Goal: Navigation & Orientation: Find specific page/section

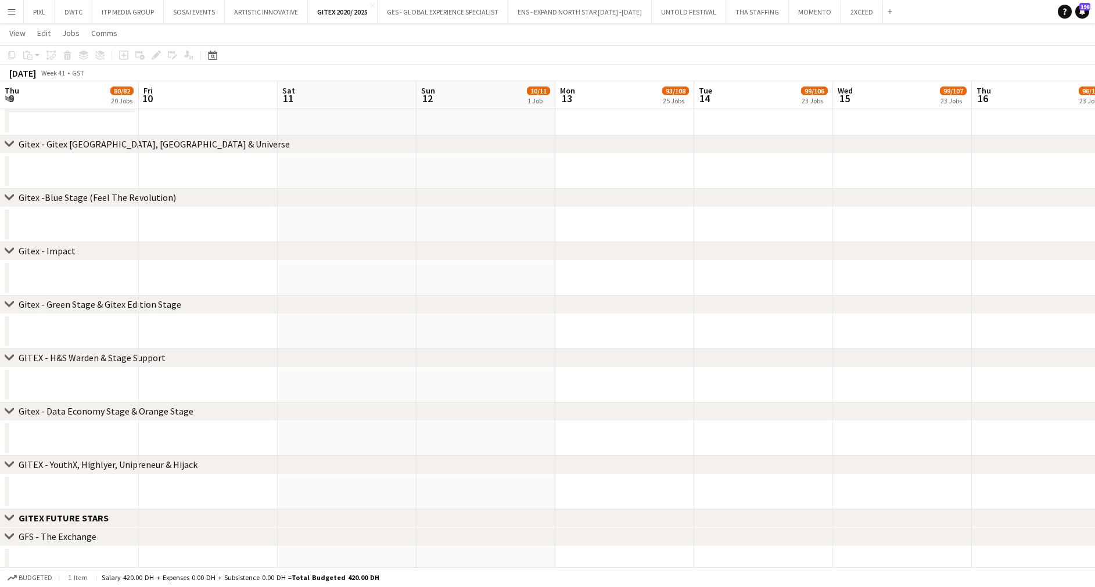
scroll to position [0, 358]
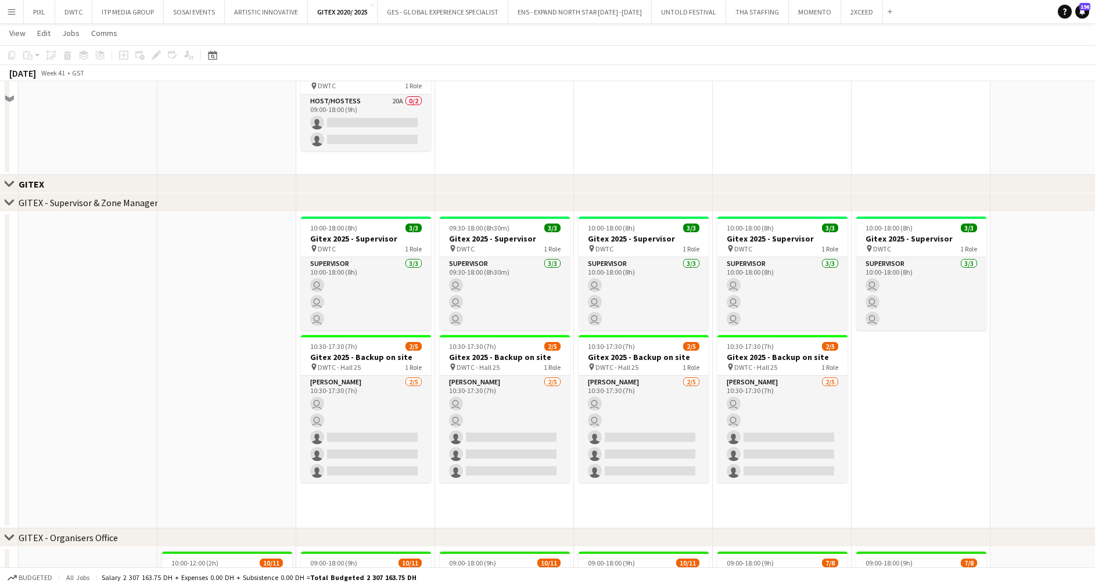
scroll to position [2097, 0]
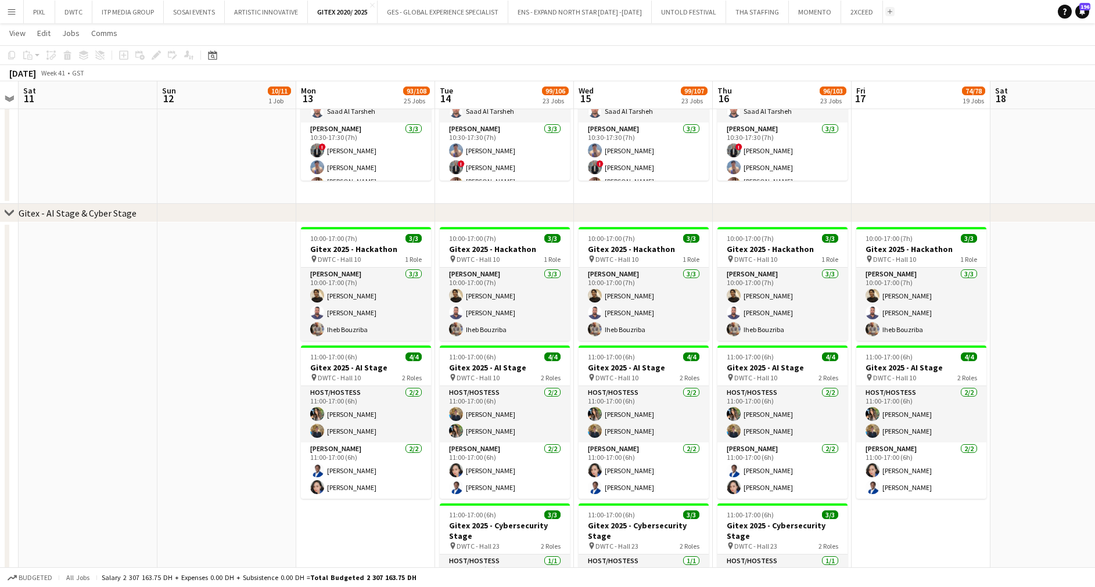
click at [888, 12] on app-icon "Add" at bounding box center [890, 11] width 5 height 5
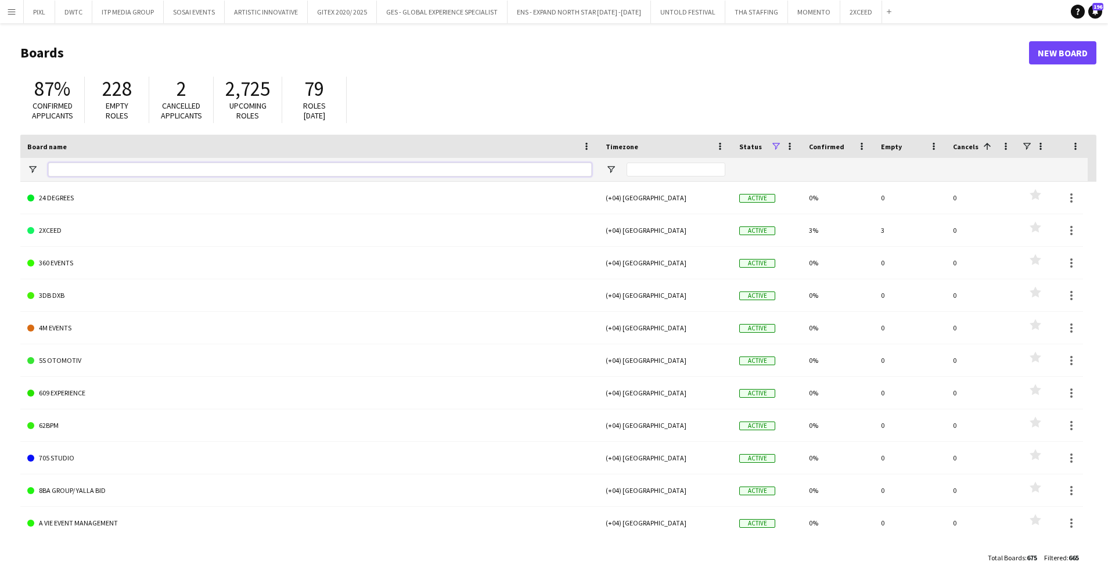
click at [106, 167] on input "Board name Filter Input" at bounding box center [320, 170] width 544 height 14
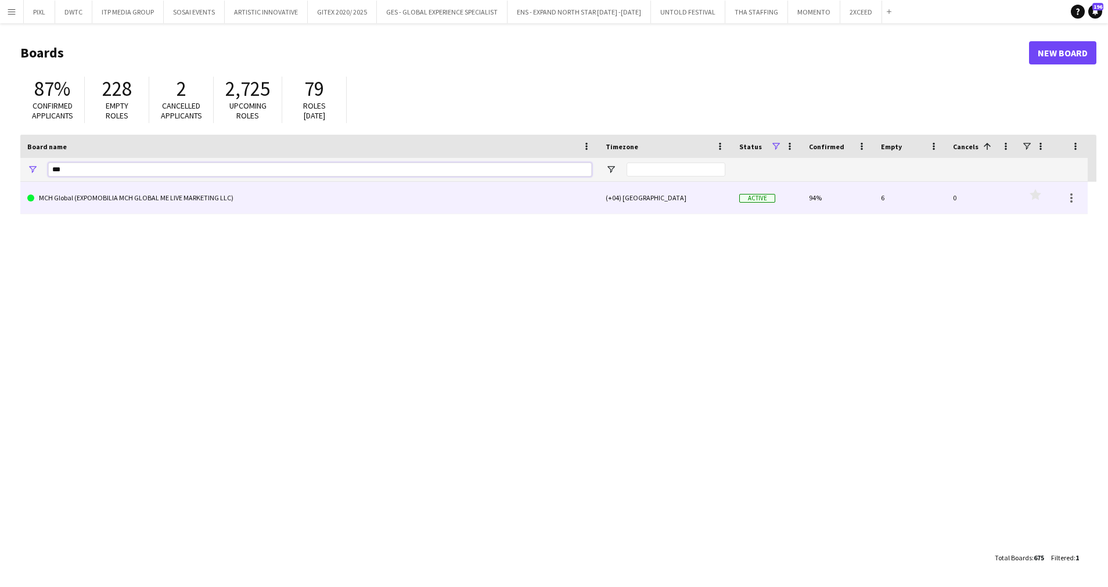
type input "***"
click at [111, 196] on link "MCH Global (EXPOMOBILIA MCH GLOBAL ME LIVE MARKETING LLC)" at bounding box center [309, 198] width 565 height 33
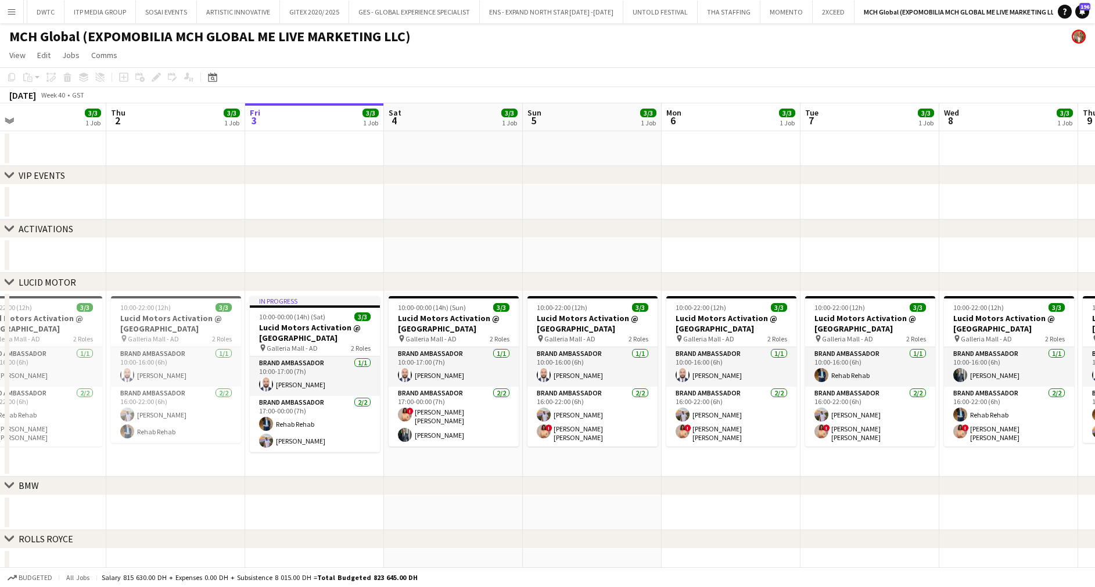
scroll to position [0, 314]
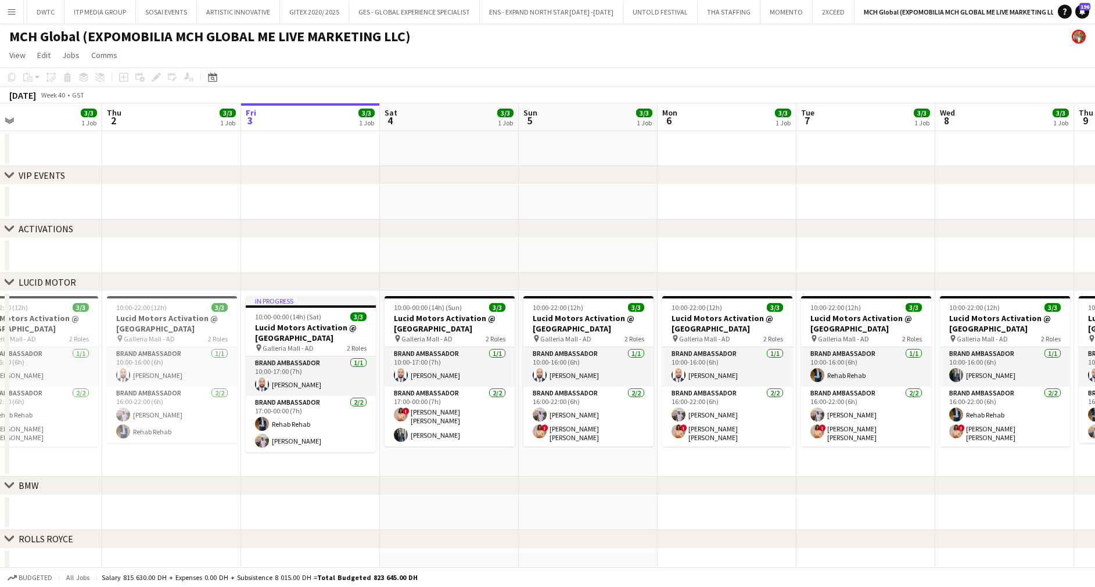
drag, startPoint x: 605, startPoint y: 324, endPoint x: 707, endPoint y: 319, distance: 102.4
click at [707, 319] on app-calendar-viewport "Mon 29 3/3 1 Job Tue 30 3/3 1 Job Wed 1 3/3 1 Job Thu 2 3/3 1 Job Fri 3 3/3 1 J…" at bounding box center [547, 396] width 1095 height 587
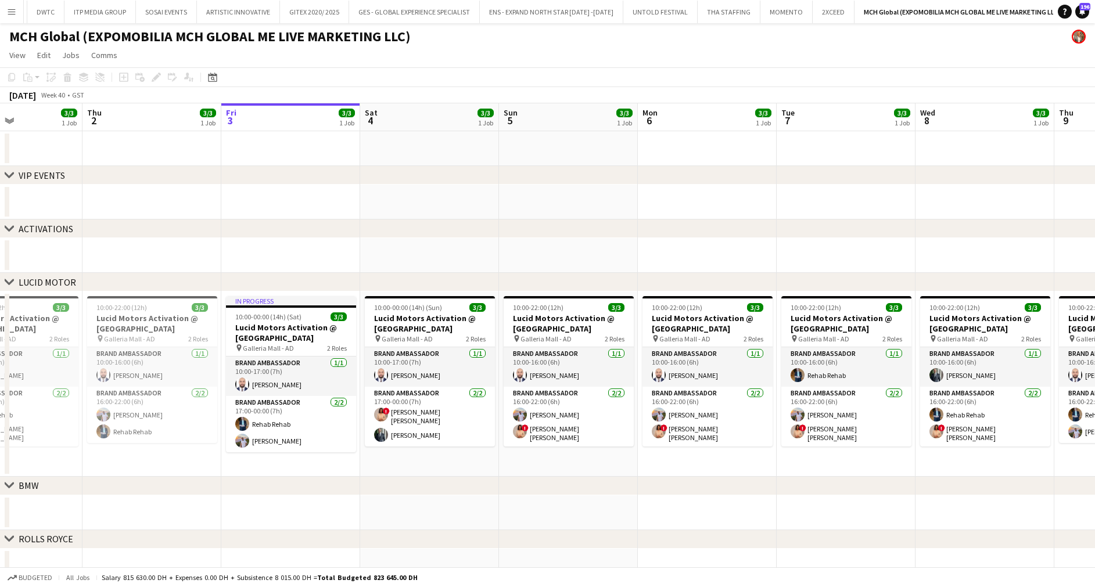
scroll to position [0, 339]
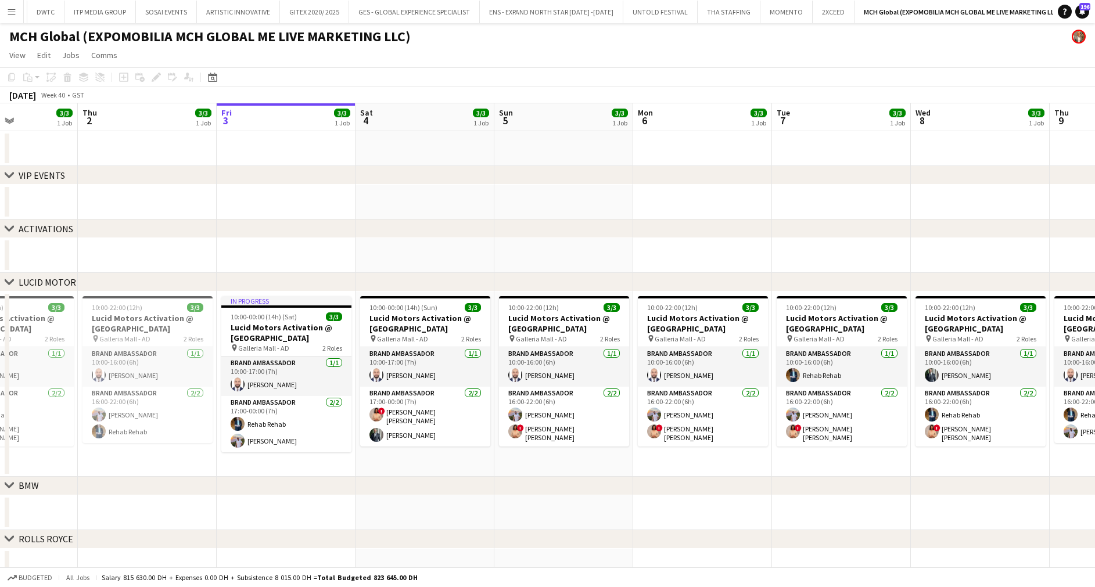
drag, startPoint x: 580, startPoint y: 324, endPoint x: 559, endPoint y: 324, distance: 21.5
click at [559, 324] on app-calendar-viewport "Mon 29 3/3 1 Job Tue 30 3/3 1 Job Wed 1 3/3 1 Job Thu 2 3/3 1 Job Fri 3 3/3 1 J…" at bounding box center [547, 396] width 1095 height 587
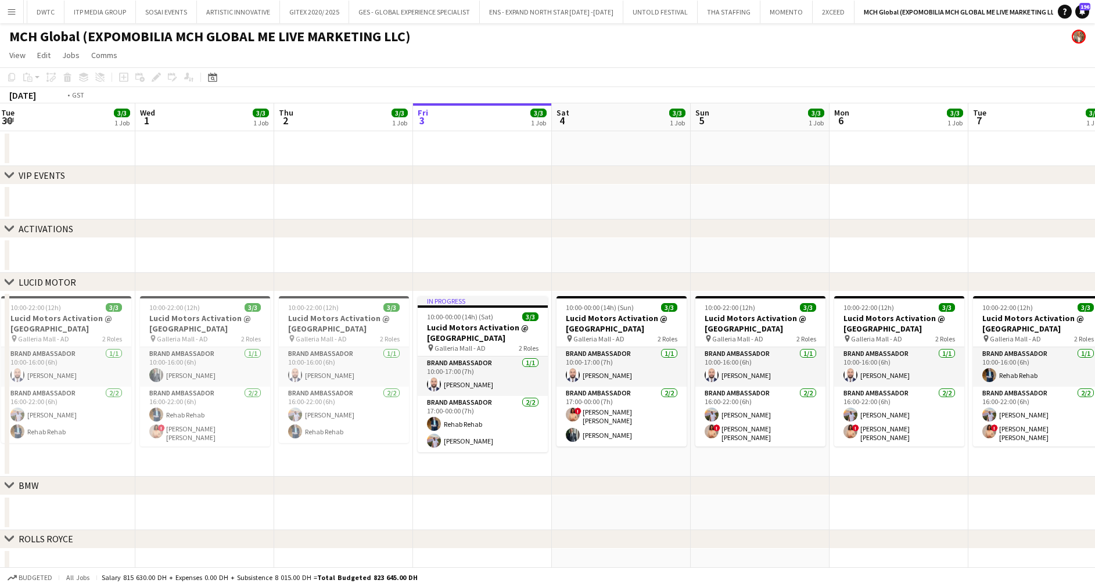
drag, startPoint x: 621, startPoint y: 390, endPoint x: 849, endPoint y: 393, distance: 228.3
click at [852, 394] on app-calendar-viewport "Sun 28 Mon 29 3/3 1 Job Tue 30 3/3 1 Job Wed 1 3/3 1 Job Thu 2 3/3 1 Job Fri 3 …" at bounding box center [547, 396] width 1095 height 587
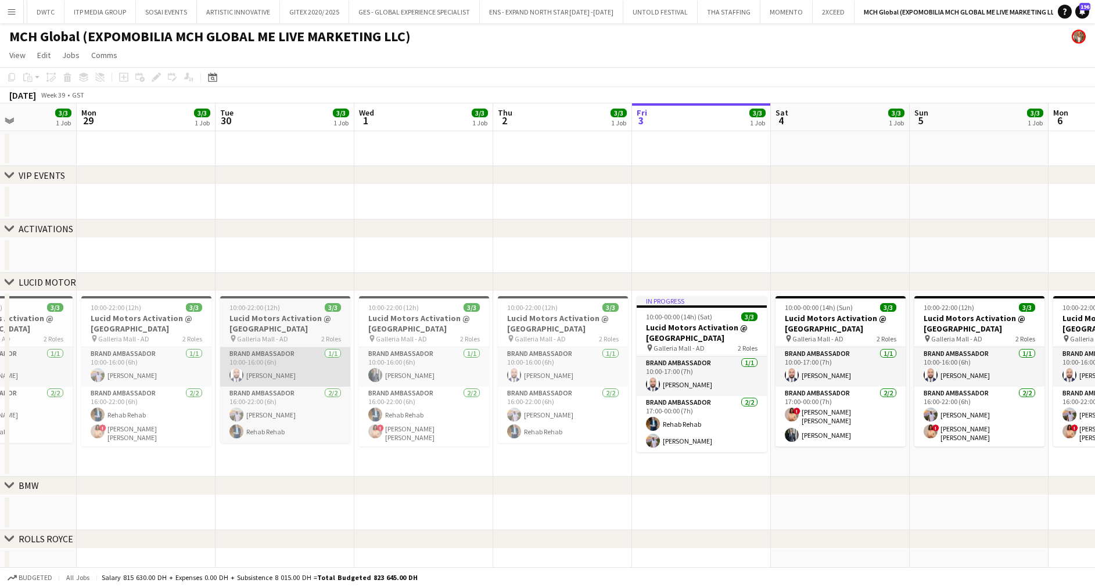
drag, startPoint x: 342, startPoint y: 345, endPoint x: 834, endPoint y: 386, distance: 493.8
click at [872, 382] on app-calendar-viewport "Fri 26 3/3 1 Job Sat 27 3/3 1 Job Sun 28 3/3 1 Job Mon 29 3/3 1 Job Tue 30 3/3 …" at bounding box center [547, 396] width 1095 height 587
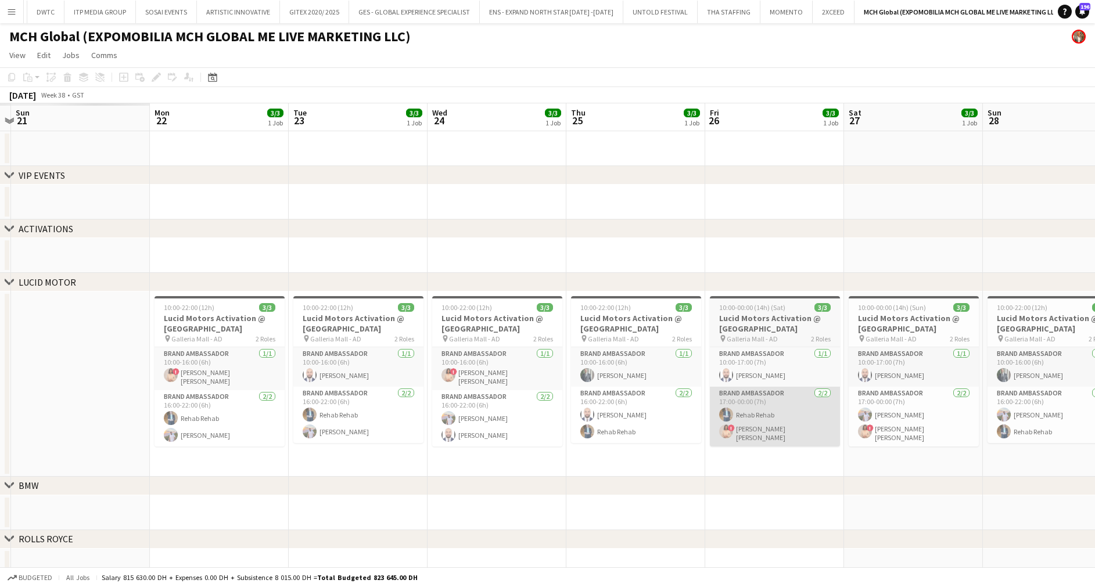
click at [875, 395] on app-calendar-viewport "Fri 19 Sat 20 Sun 21 Mon 22 3/3 1 Job Tue 23 3/3 1 Job Wed 24 3/3 1 Job Thu 25 …" at bounding box center [547, 396] width 1095 height 587
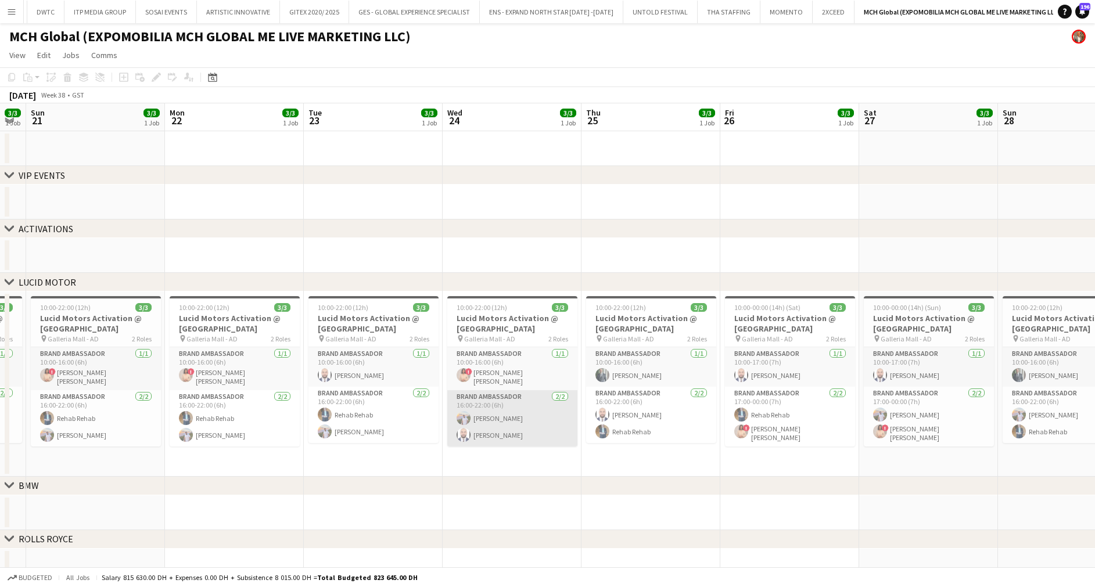
drag, startPoint x: 847, startPoint y: 410, endPoint x: 880, endPoint y: 407, distance: 33.3
click at [896, 413] on app-calendar-viewport "Fri 19 3/3 1 Job Sat 20 3/3 1 Job Sun 21 3/3 1 Job Mon 22 3/3 1 Job Tue 23 3/3 …" at bounding box center [547, 396] width 1095 height 587
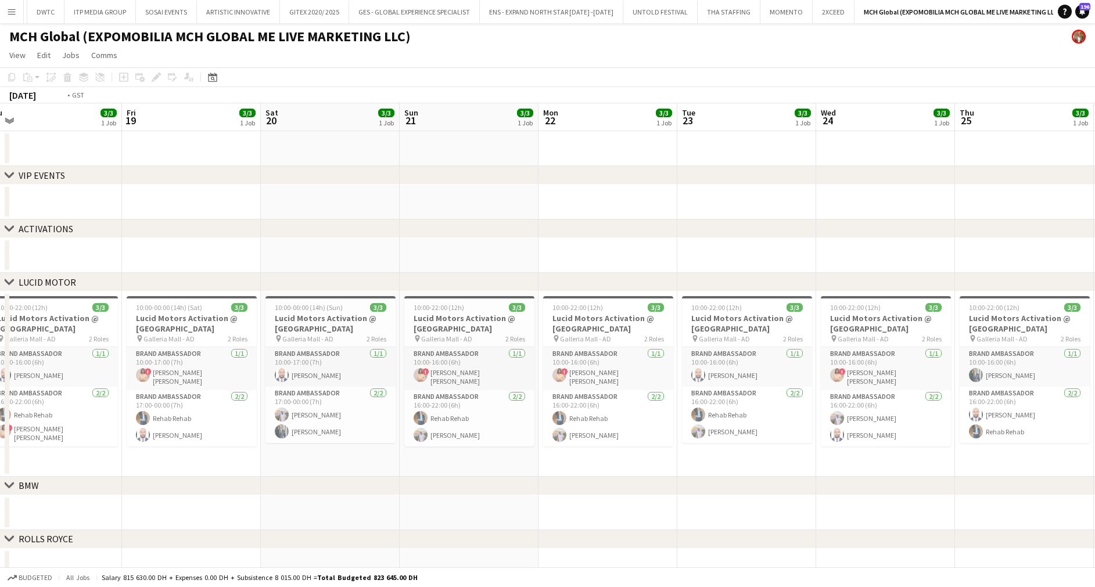
drag, startPoint x: 814, startPoint y: 403, endPoint x: 1017, endPoint y: 406, distance: 202.8
click at [1018, 406] on app-calendar-viewport "Tue 16 3/3 1 Job Wed 17 3/3 1 Job Thu 18 3/3 1 Job Fri 19 3/3 1 Job Sat 20 3/3 …" at bounding box center [547, 396] width 1095 height 587
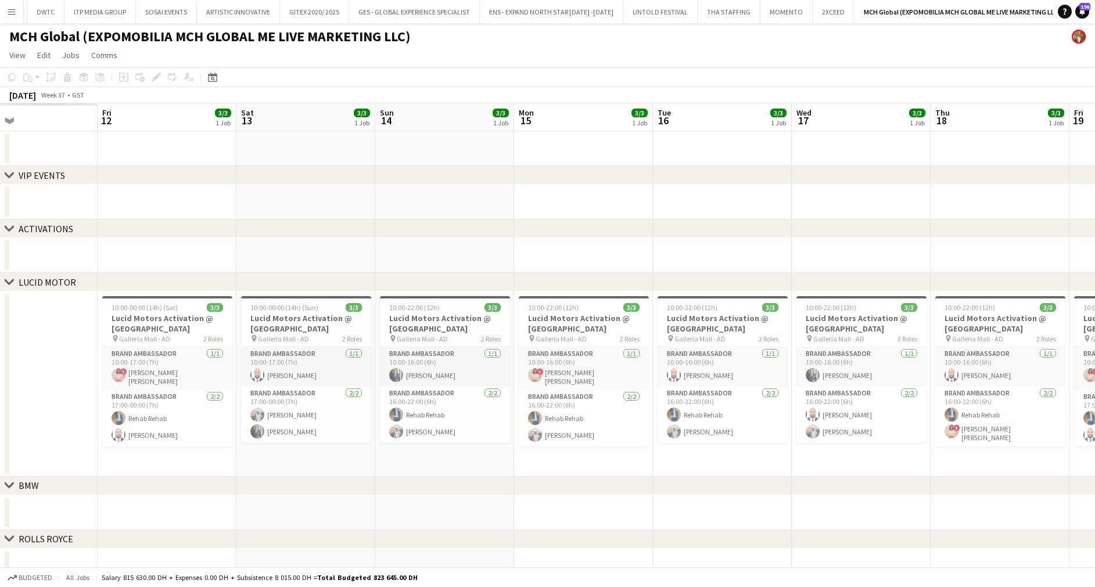
drag, startPoint x: 764, startPoint y: 392, endPoint x: 959, endPoint y: 404, distance: 195.0
click at [992, 397] on app-calendar-viewport "Tue 9 Wed 10 Thu 11 Fri 12 3/3 1 Job Sat 13 3/3 1 Job Sun 14 3/3 1 Job Mon 15 3…" at bounding box center [547, 396] width 1095 height 587
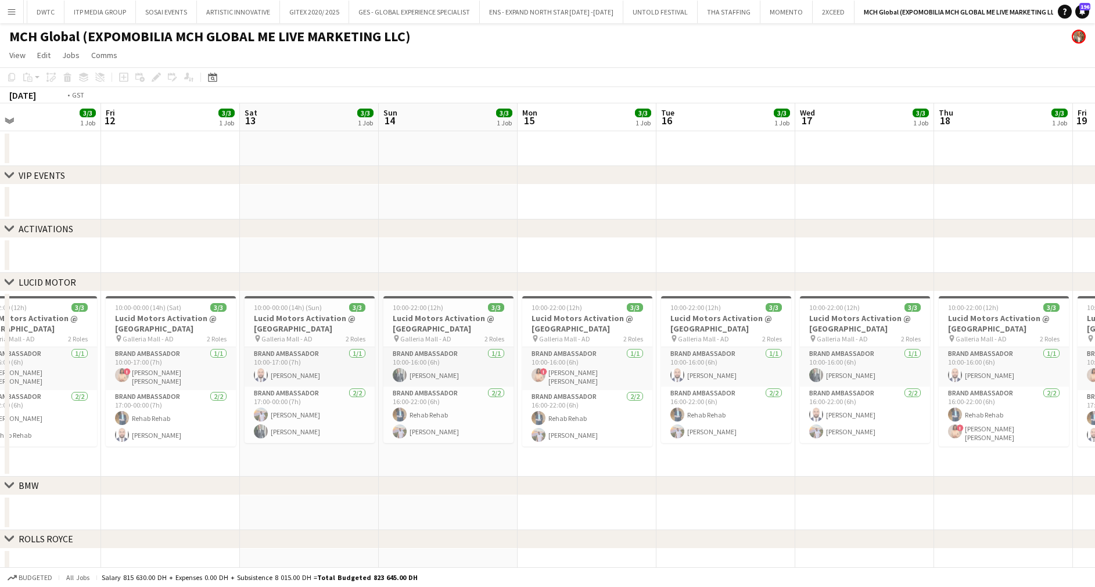
drag, startPoint x: 462, startPoint y: 383, endPoint x: 1077, endPoint y: 393, distance: 615.3
click at [1080, 393] on app-calendar-viewport "Tue 9 3/3 1 Job Wed 10 3/3 1 Job Thu 11 3/3 1 Job Fri 12 3/3 1 Job Sat 13 3/3 1…" at bounding box center [547, 396] width 1095 height 587
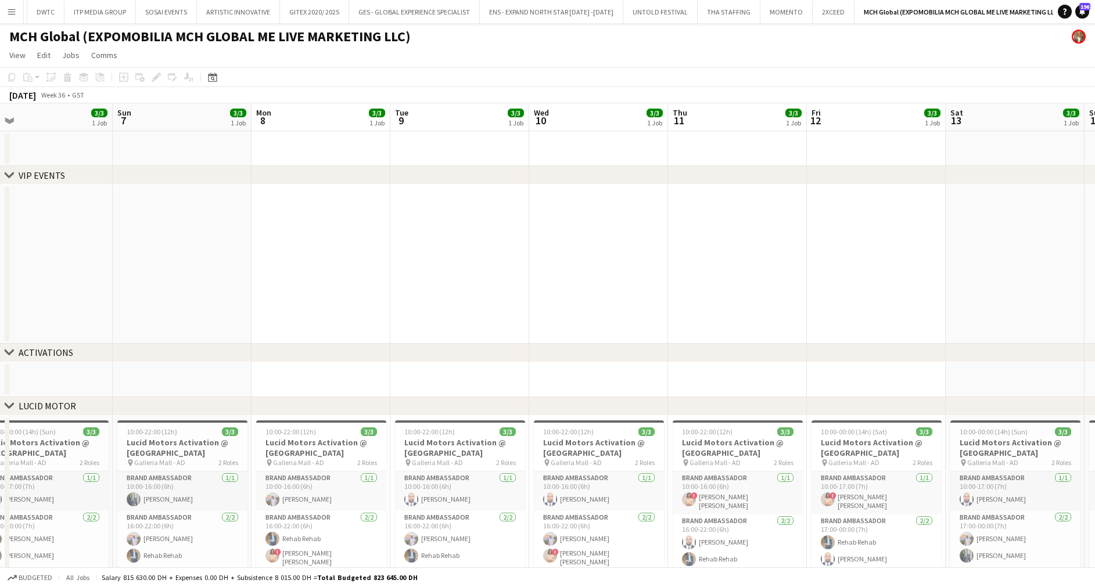
drag, startPoint x: 640, startPoint y: 386, endPoint x: 898, endPoint y: 394, distance: 258.1
click at [1036, 399] on div "chevron-right VIP EVENTS chevron-right ACTIVATIONS chevron-right LUCID MOTOR ch…" at bounding box center [547, 458] width 1095 height 711
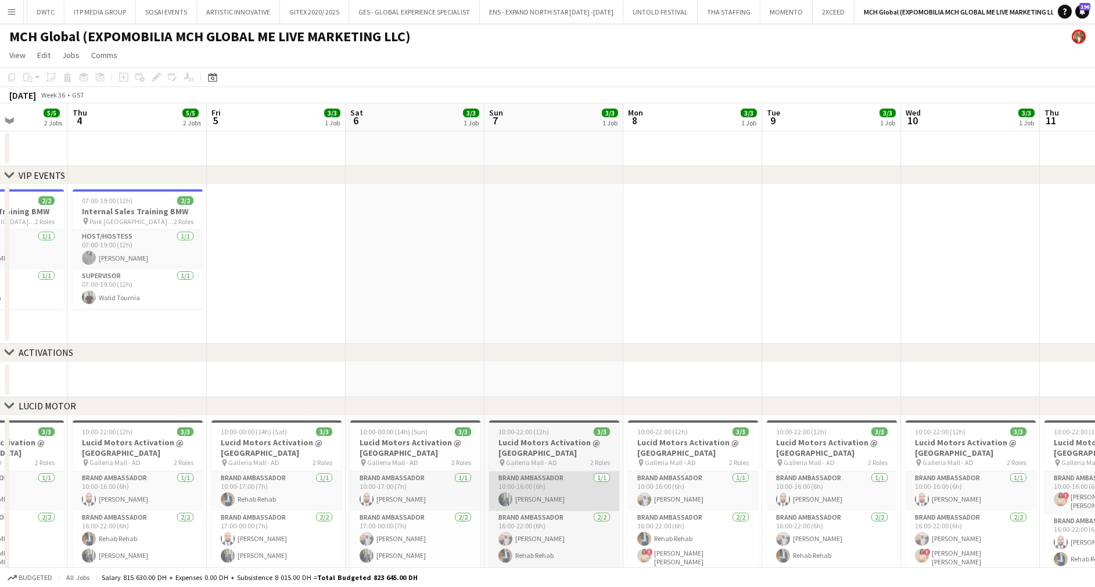
drag, startPoint x: 464, startPoint y: 479, endPoint x: 873, endPoint y: 489, distance: 409.7
click at [882, 487] on app-calendar-viewport "Tue 2 5/5 2 Jobs Wed 3 5/5 2 Jobs Thu 4 5/5 2 Jobs Fri 5 3/3 1 Job Sat 6 3/3 1 …" at bounding box center [547, 458] width 1095 height 711
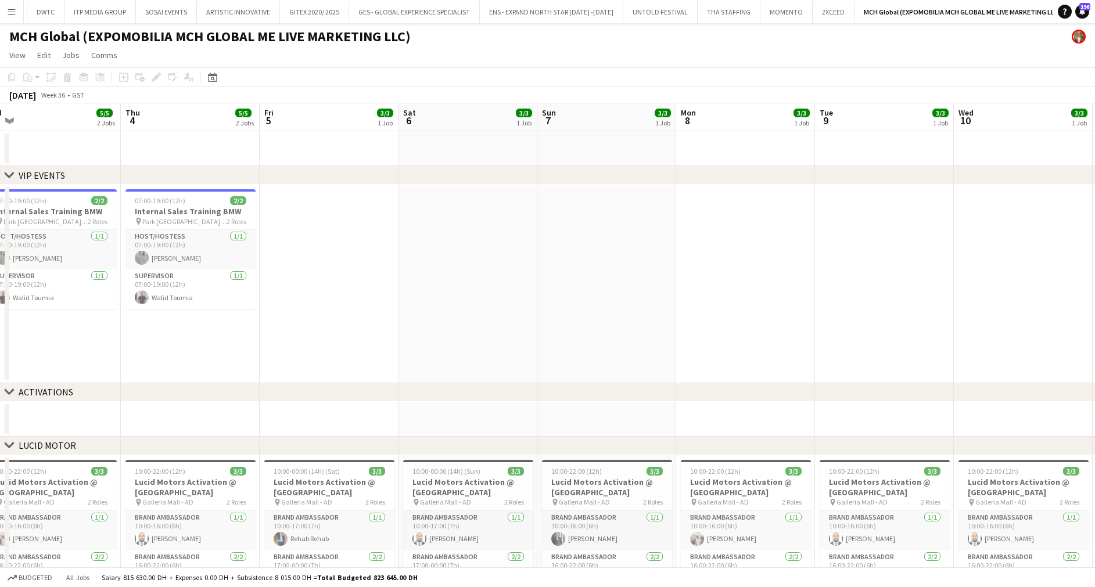
drag, startPoint x: 558, startPoint y: 475, endPoint x: 473, endPoint y: 470, distance: 84.9
click at [475, 470] on app-calendar-viewport "Sun 31 5/5 2 Jobs Mon 1 5/5 2 Jobs Tue 2 5/5 2 Jobs Wed 3 5/5 2 Jobs Thu 4 5/5 …" at bounding box center [547, 478] width 1095 height 751
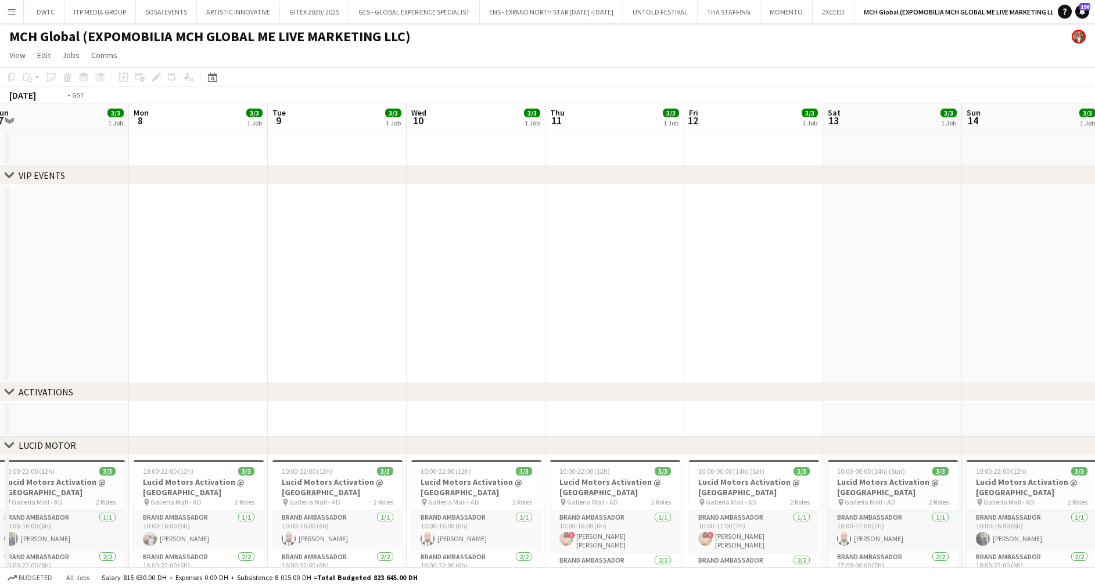
drag, startPoint x: 645, startPoint y: 471, endPoint x: 291, endPoint y: 467, distance: 354.4
click at [285, 466] on app-calendar-viewport "Thu 4 5/5 2 Jobs Fri 5 3/3 1 Job Sat 6 3/3 1 Job Sun 7 3/3 1 Job Mon 8 3/3 1 Jo…" at bounding box center [547, 478] width 1095 height 751
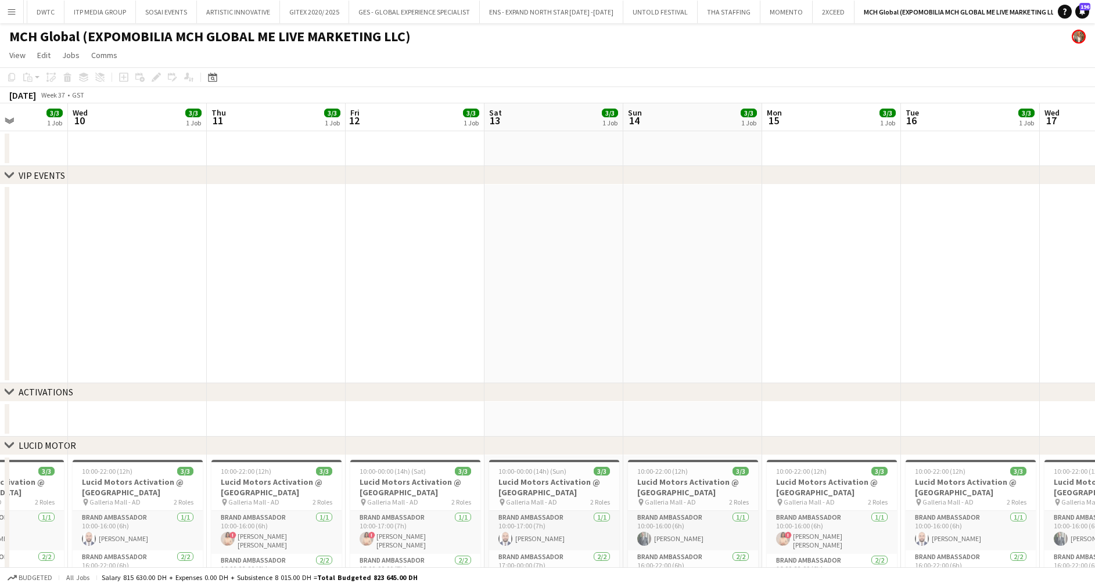
drag, startPoint x: 851, startPoint y: 498, endPoint x: 292, endPoint y: 442, distance: 562.3
click at [172, 448] on div "chevron-right VIP EVENTS chevron-right ACTIVATIONS chevron-right LUCID MOTOR ch…" at bounding box center [547, 478] width 1095 height 751
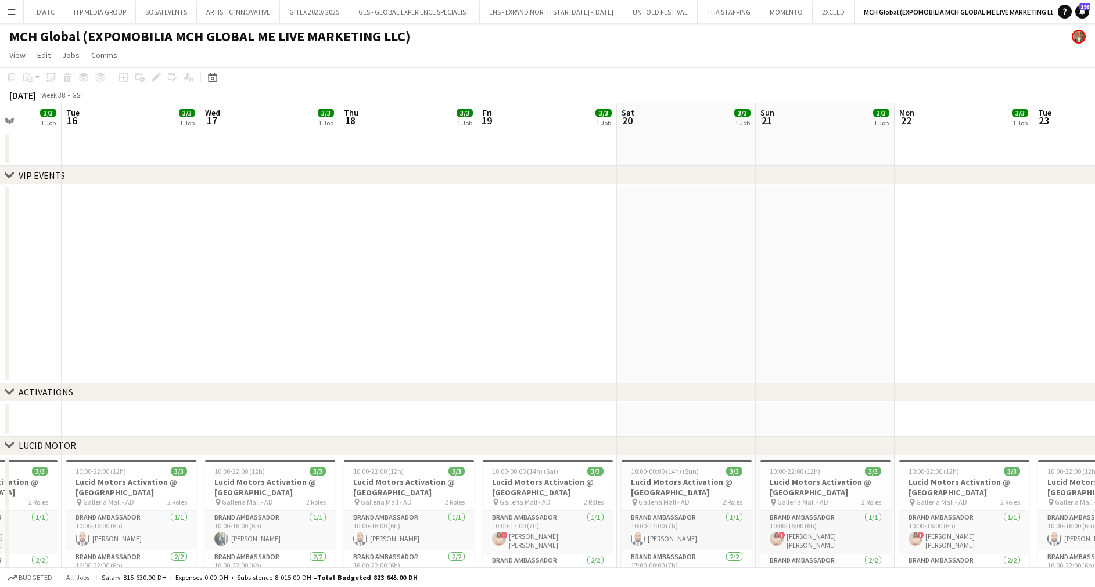
drag, startPoint x: 804, startPoint y: 475, endPoint x: 295, endPoint y: 482, distance: 509.0
click at [295, 482] on app-calendar-viewport "Sat 13 3/3 1 Job Sun 14 3/3 1 Job Mon 15 3/3 1 Job Tue 16 3/3 1 Job Wed 17 3/3 …" at bounding box center [547, 478] width 1095 height 751
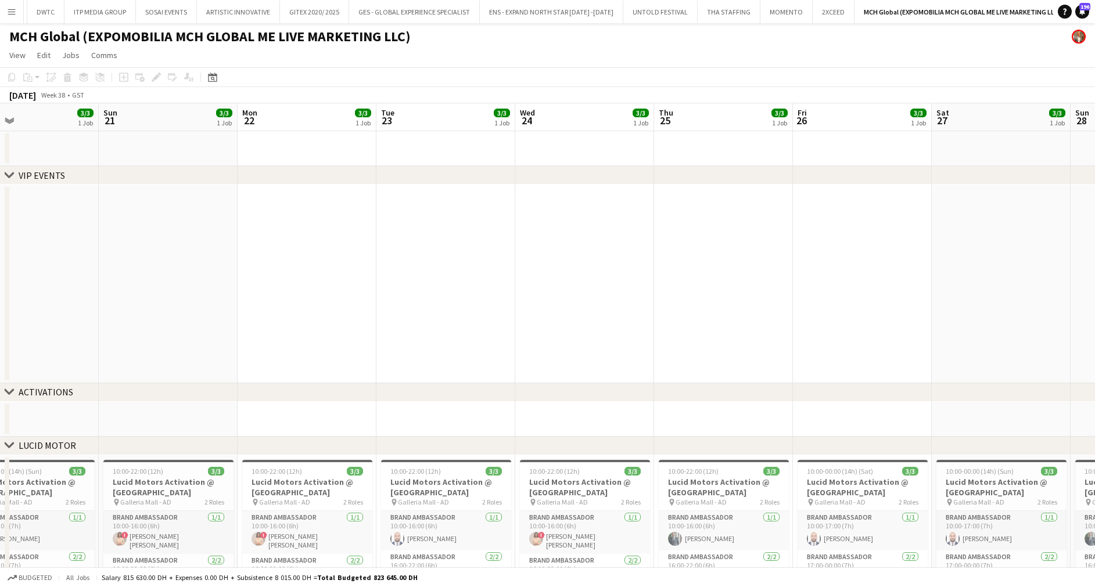
scroll to position [0, 367]
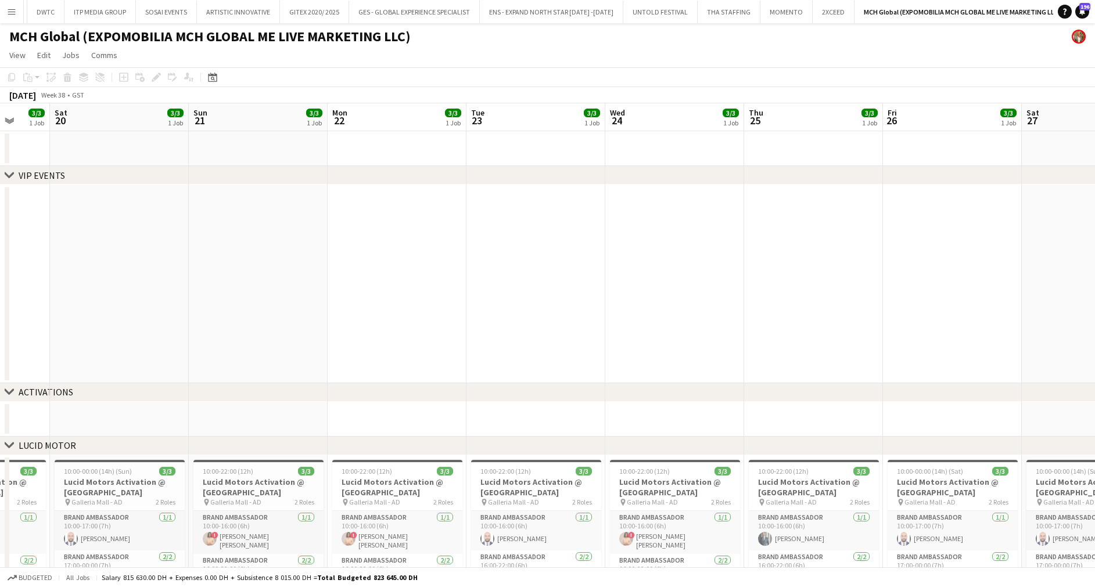
drag, startPoint x: 857, startPoint y: 518, endPoint x: 338, endPoint y: 406, distance: 531.3
click at [159, 501] on app-calendar-viewport "Wed 17 3/3 1 Job Thu 18 3/3 1 Job Fri 19 3/3 1 Job Sat 20 3/3 1 Job Sun 21 3/3 …" at bounding box center [547, 478] width 1095 height 751
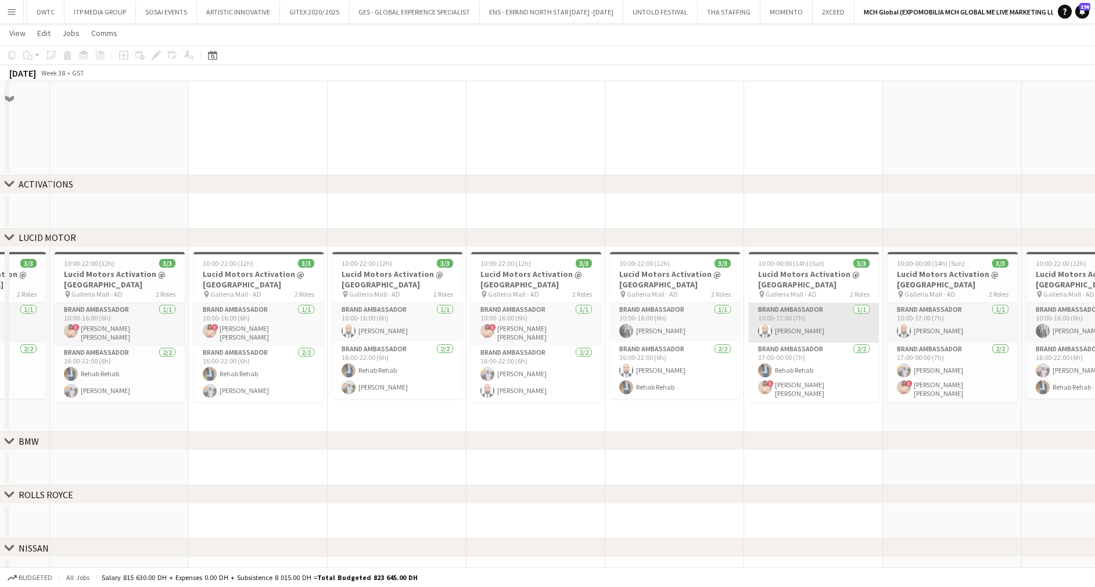
scroll to position [174, 0]
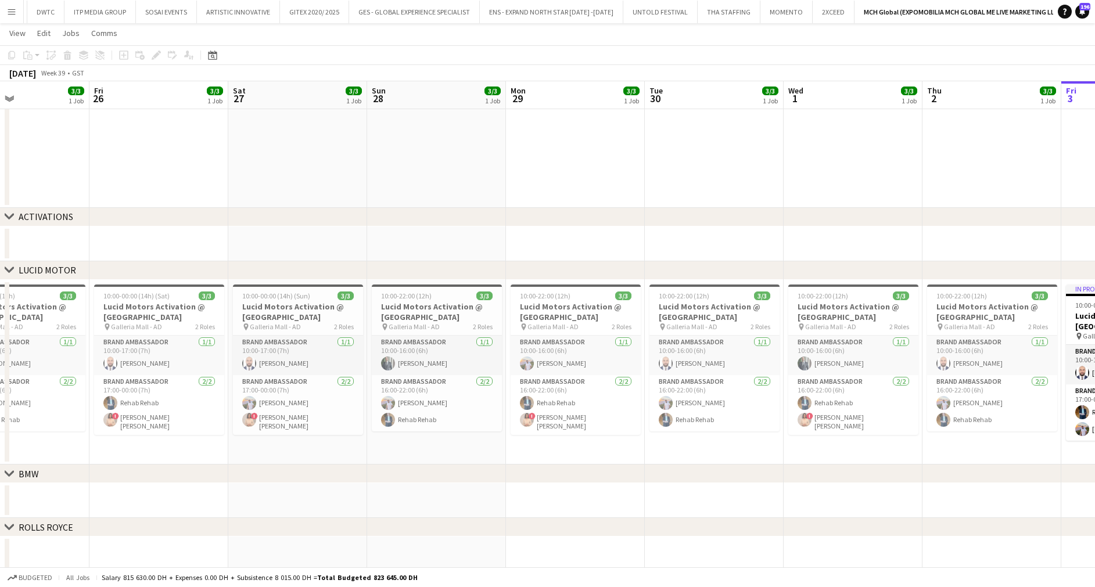
drag, startPoint x: 889, startPoint y: 332, endPoint x: 239, endPoint y: 353, distance: 650.4
click at [239, 353] on app-calendar-viewport "Mon 22 3/3 1 Job Tue 23 3/3 1 Job Wed 24 3/3 1 Job Thu 25 3/3 1 Job Fri 26 3/3 …" at bounding box center [547, 275] width 1095 height 808
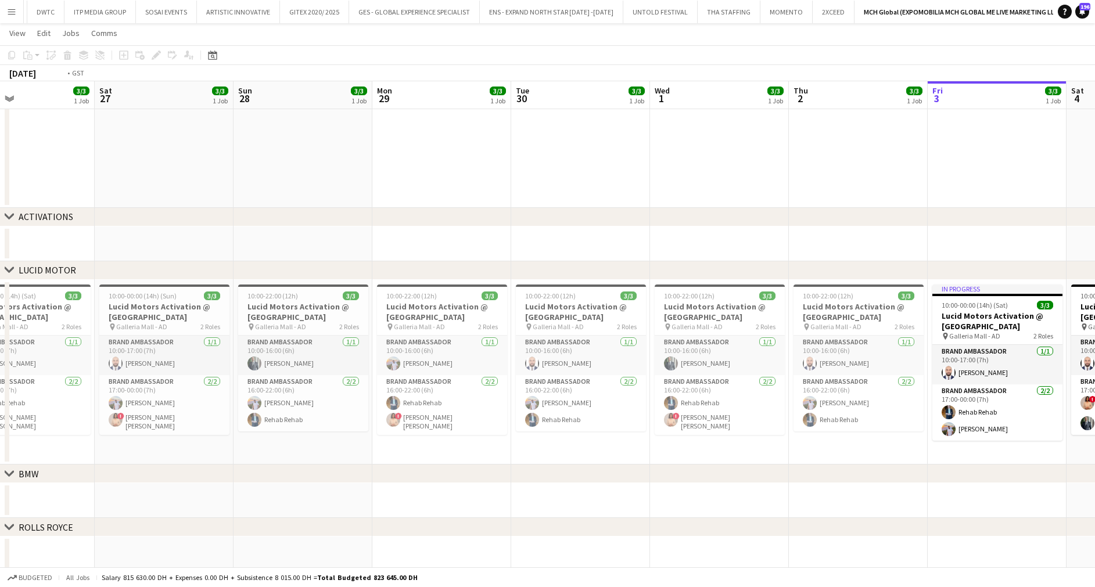
drag, startPoint x: 715, startPoint y: 356, endPoint x: 224, endPoint y: 360, distance: 490.9
click at [224, 359] on app-calendar-viewport "Tue 23 3/3 1 Job Wed 24 3/3 1 Job Thu 25 3/3 1 Job Fri 26 3/3 1 Job Sat 27 3/3 …" at bounding box center [547, 275] width 1095 height 808
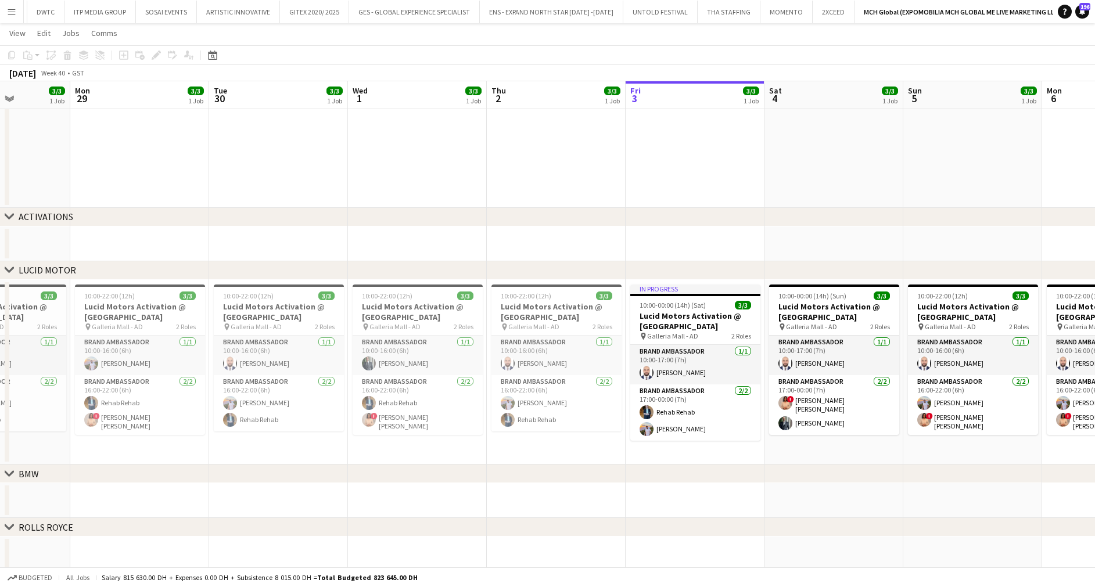
drag, startPoint x: 794, startPoint y: 343, endPoint x: 223, endPoint y: 342, distance: 571.1
click at [223, 342] on app-calendar-viewport "Fri 26 3/3 1 Job Sat 27 3/3 1 Job Sun 28 3/3 1 Job Mon 29 3/3 1 Job Tue 30 3/3 …" at bounding box center [547, 275] width 1095 height 808
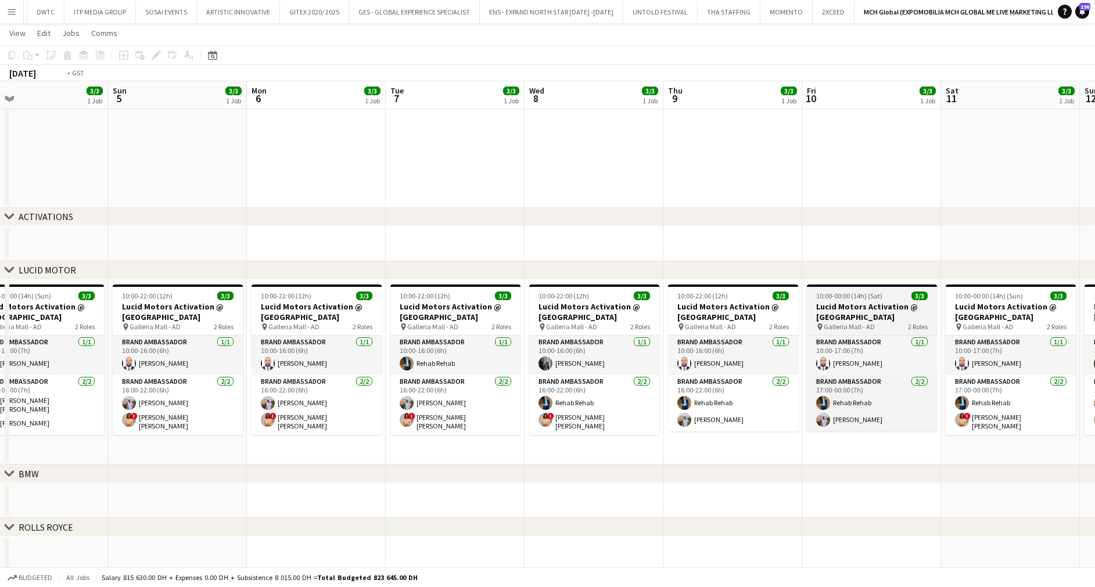
drag, startPoint x: 723, startPoint y: 338, endPoint x: 329, endPoint y: 305, distance: 394.7
click at [187, 345] on app-calendar-viewport "Wed 1 3/3 1 Job Thu 2 3/3 1 Job Fri 3 3/3 1 Job Sat 4 3/3 1 Job Sun 5 3/3 1 Job…" at bounding box center [547, 275] width 1095 height 808
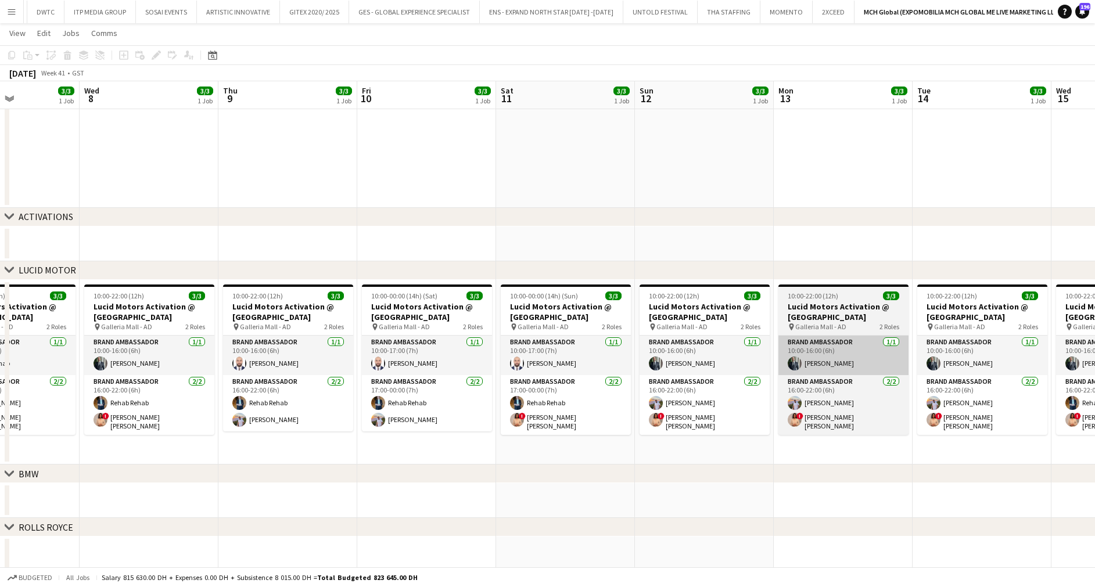
drag, startPoint x: 785, startPoint y: 333, endPoint x: 188, endPoint y: 364, distance: 598.0
click at [171, 367] on app-calendar-viewport "Sun 5 3/3 1 Job Mon 6 3/3 1 Job Tue 7 3/3 1 Job Wed 8 3/3 1 Job Thu 9 3/3 1 Job…" at bounding box center [547, 275] width 1095 height 808
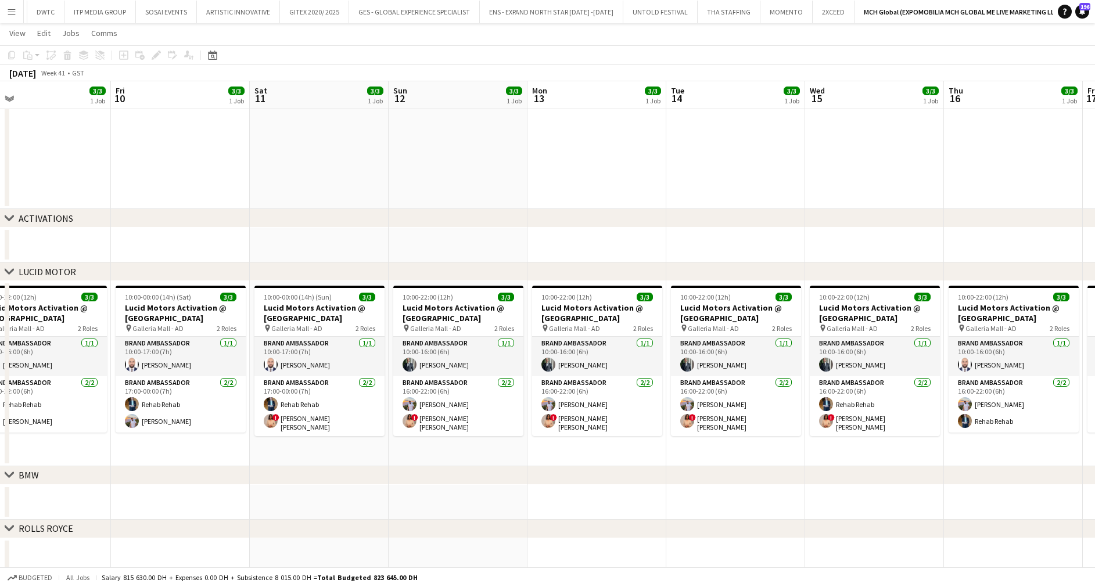
drag, startPoint x: 536, startPoint y: 367, endPoint x: 827, endPoint y: 369, distance: 291.1
click at [831, 369] on app-calendar-viewport "Tue 7 3/3 1 Job Wed 8 3/3 1 Job Thu 9 3/3 1 Job Fri 10 3/3 1 Job Sat 11 3/3 1 J…" at bounding box center [547, 275] width 1095 height 809
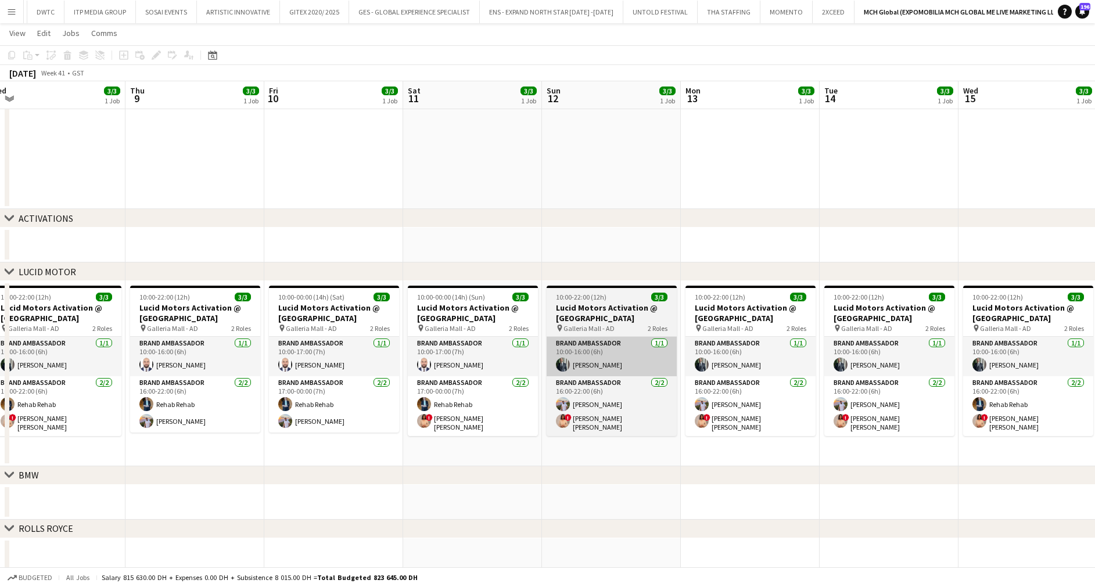
drag, startPoint x: 442, startPoint y: 361, endPoint x: 587, endPoint y: 375, distance: 145.3
click at [589, 374] on app-calendar-viewport "Mon 6 3/3 1 Job Tue 7 3/3 1 Job Wed 8 3/3 1 Job Thu 9 3/3 1 Job Fri 10 3/3 1 Jo…" at bounding box center [547, 275] width 1095 height 809
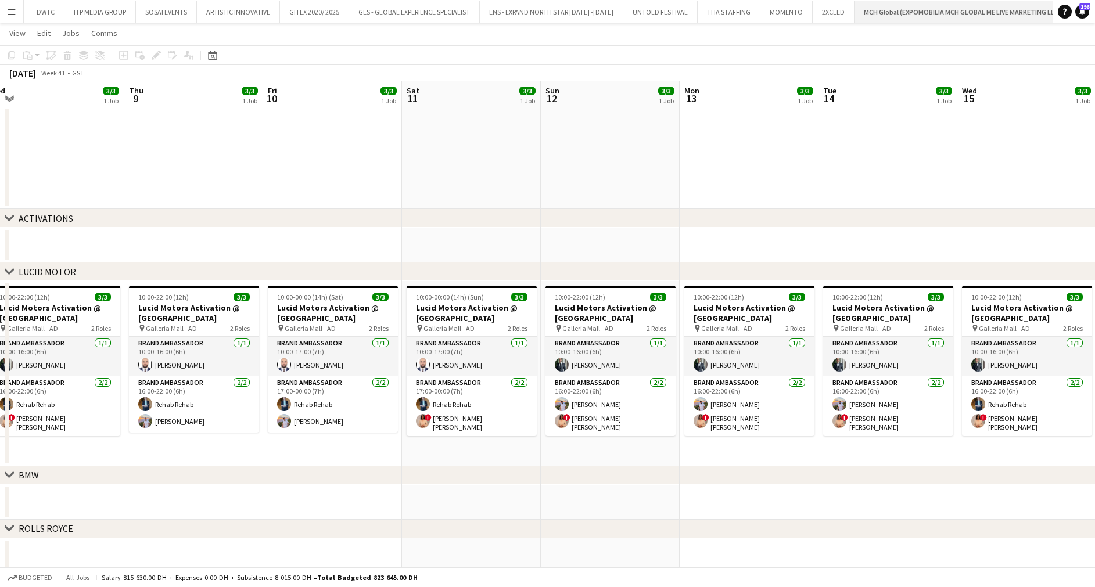
click at [0, 0] on app-icon "Close" at bounding box center [0, 0] width 0 height 0
click at [1061, 11] on app-icon "Add" at bounding box center [1063, 11] width 5 height 5
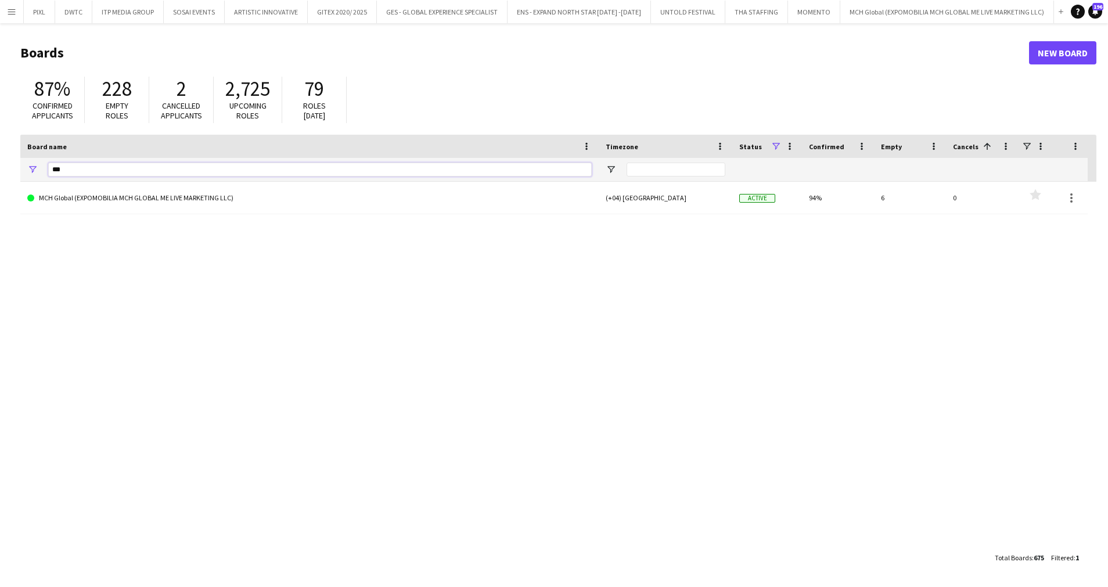
drag, startPoint x: 134, startPoint y: 172, endPoint x: 51, endPoint y: 168, distance: 83.1
click at [13, 178] on main "Boards New Board 87% Confirmed applicants 228 Empty roles 2 Cancelled applicant…" at bounding box center [554, 305] width 1108 height 564
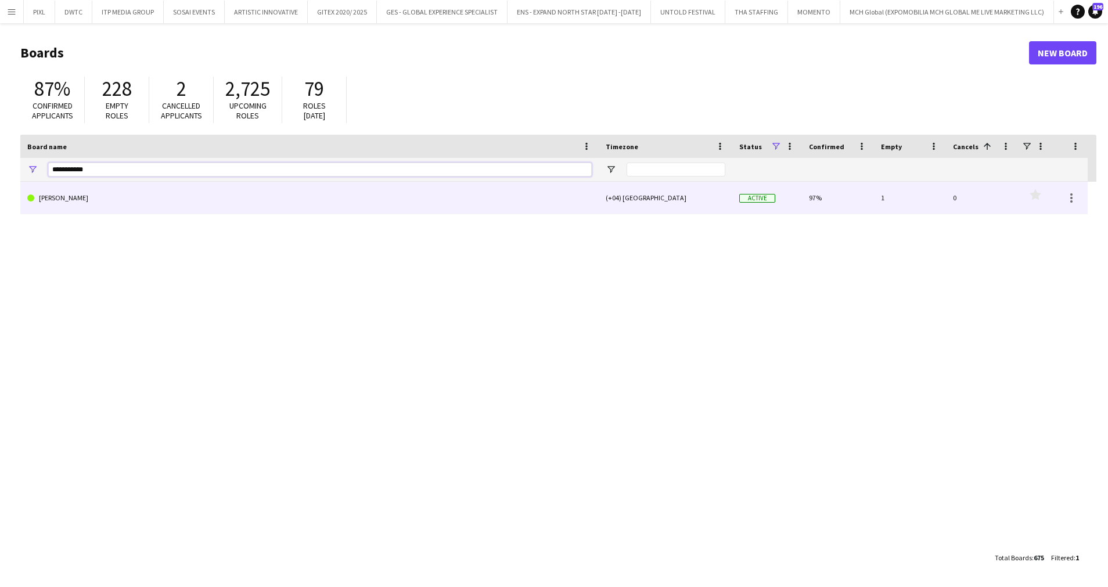
type input "**********"
click at [87, 188] on link "JACK MORTON" at bounding box center [309, 198] width 565 height 33
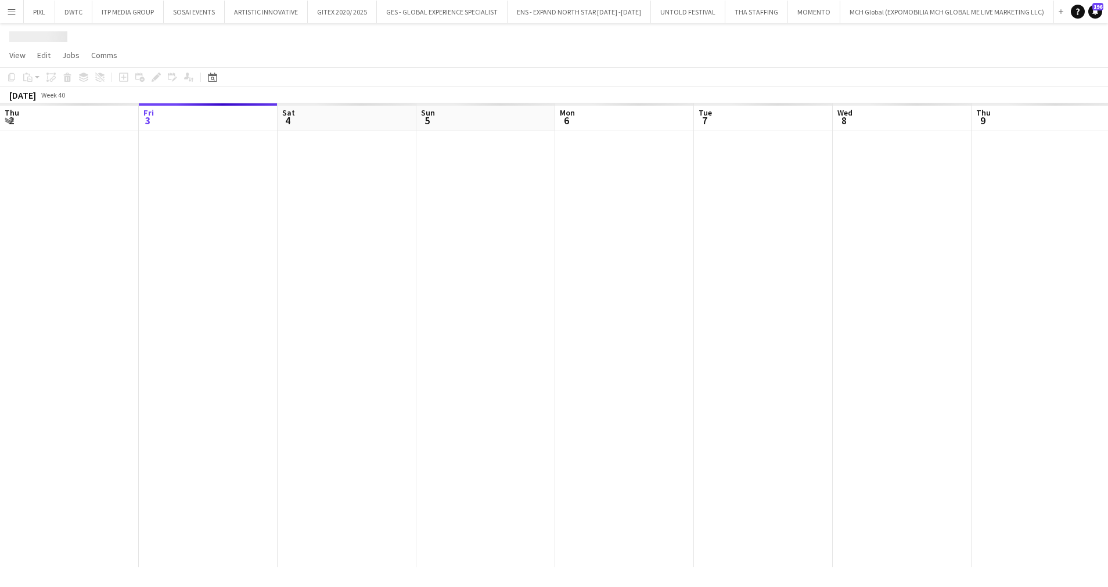
scroll to position [0, 44]
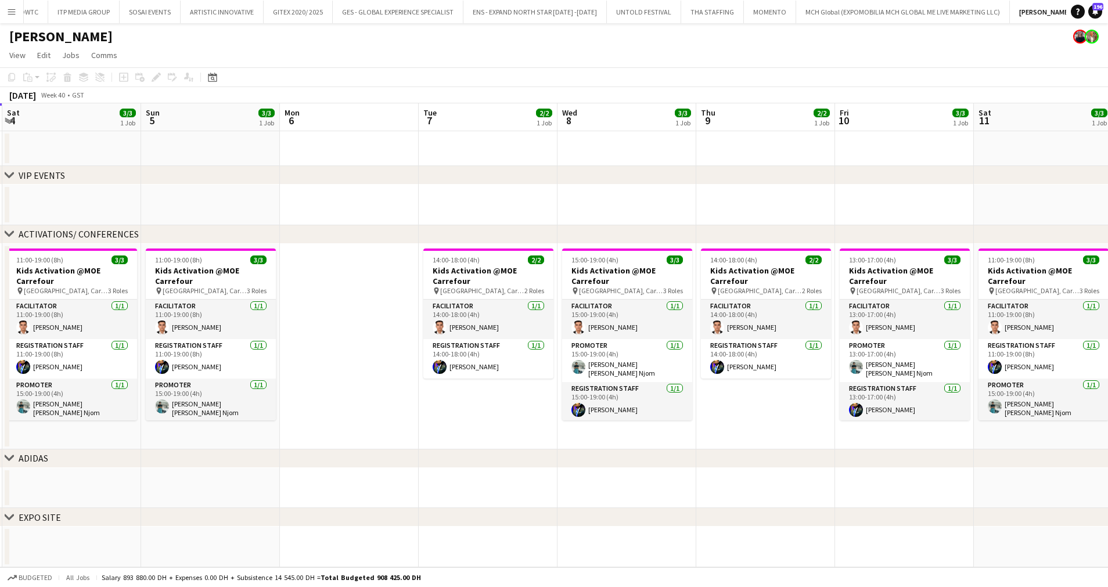
drag, startPoint x: 626, startPoint y: 324, endPoint x: 378, endPoint y: 329, distance: 248.7
click at [378, 329] on app-calendar-viewport "Wed 1 3/3 1 Job Thu 2 3/3 1 Job Fri 3 4/4 1 Job Sat 4 3/3 1 Job Sun 5 3/3 1 Job…" at bounding box center [554, 335] width 1108 height 464
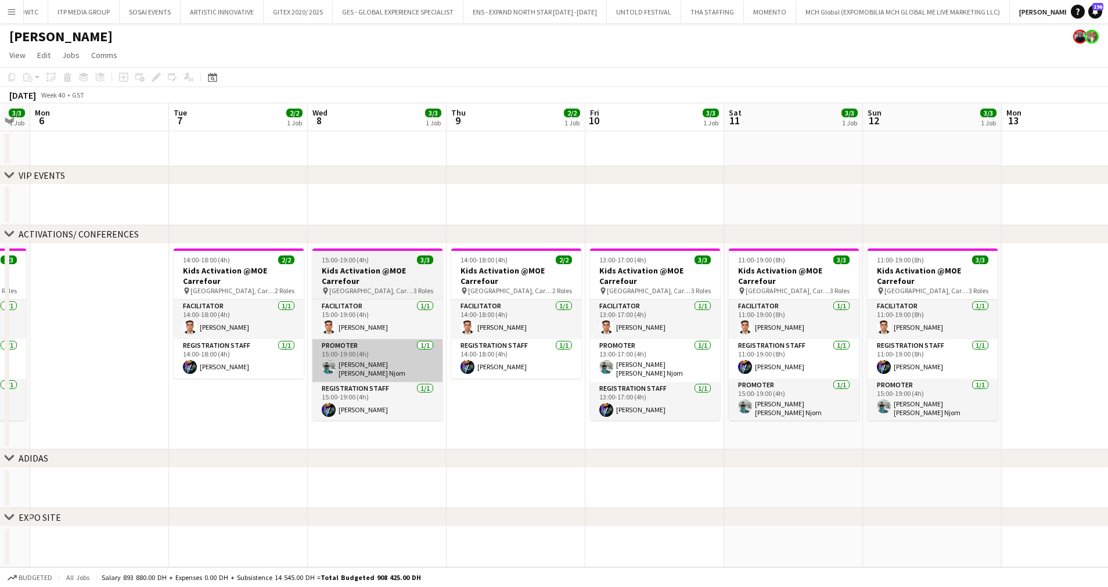
drag, startPoint x: 758, startPoint y: 335, endPoint x: 756, endPoint y: 346, distance: 11.2
click at [841, 343] on app-calendar-viewport "Sat 4 3/3 1 Job Sun 5 3/3 1 Job Mon 6 Tue 7 2/2 1 Job Wed 8 3/3 1 Job Thu 9 2/2…" at bounding box center [554, 335] width 1108 height 464
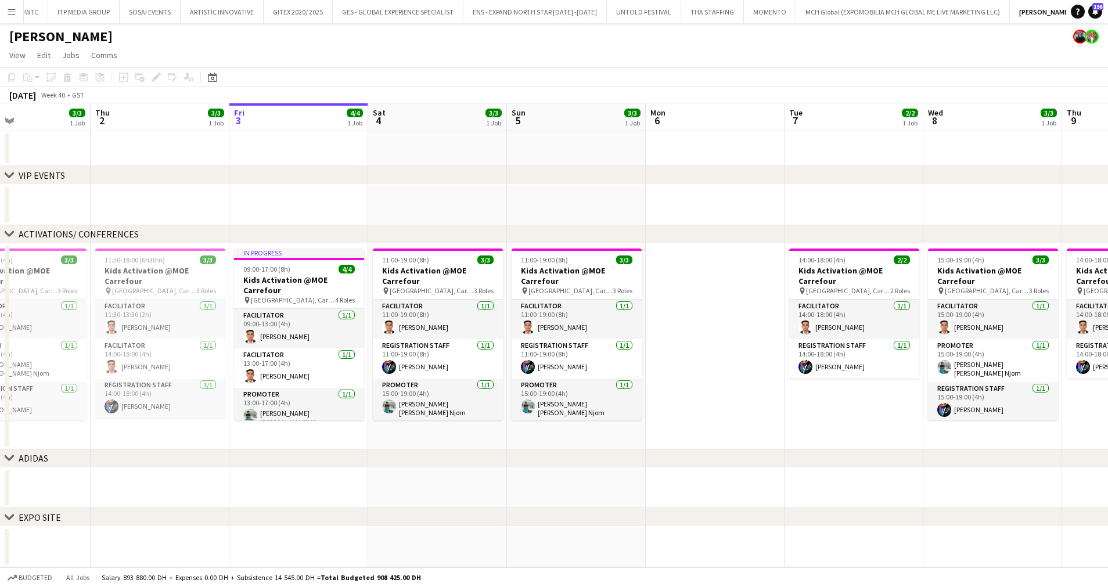
drag, startPoint x: 442, startPoint y: 307, endPoint x: 725, endPoint y: 332, distance: 284.6
click at [725, 332] on app-calendar-viewport "Mon 29 Tue 30 3/3 1 Job Wed 1 3/3 1 Job Thu 2 3/3 1 Job Fri 3 4/4 1 Job Sat 4 3…" at bounding box center [554, 335] width 1108 height 464
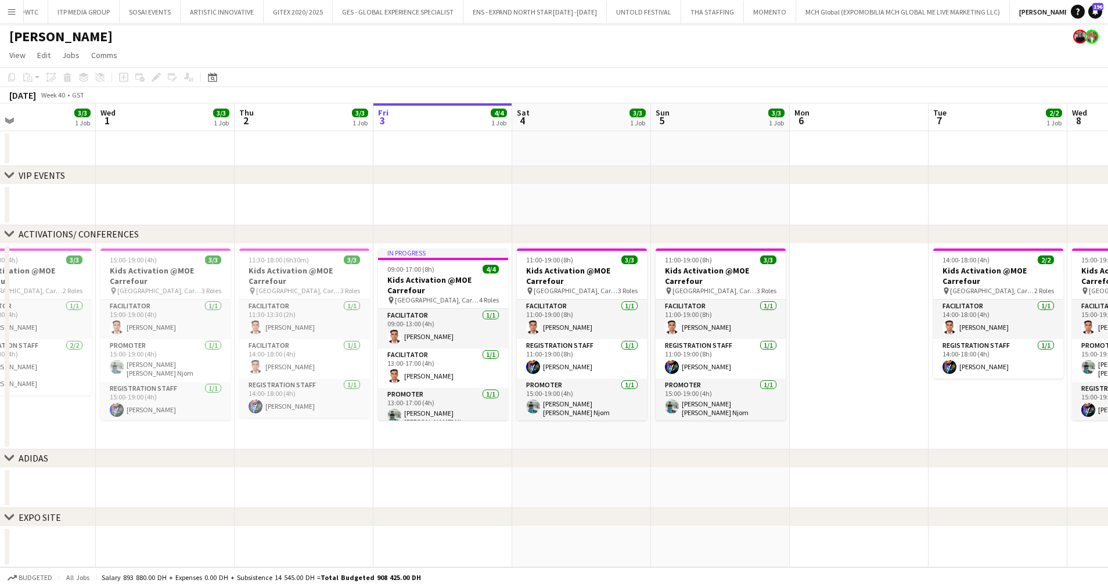
scroll to position [0, 320]
drag, startPoint x: 482, startPoint y: 321, endPoint x: 627, endPoint y: 334, distance: 145.2
click at [627, 334] on app-calendar-viewport "Sun 28 3/3 1 Job Mon 29 Tue 30 3/3 1 Job Wed 1 3/3 1 Job Thu 2 3/3 1 Job Fri 3 …" at bounding box center [554, 335] width 1108 height 464
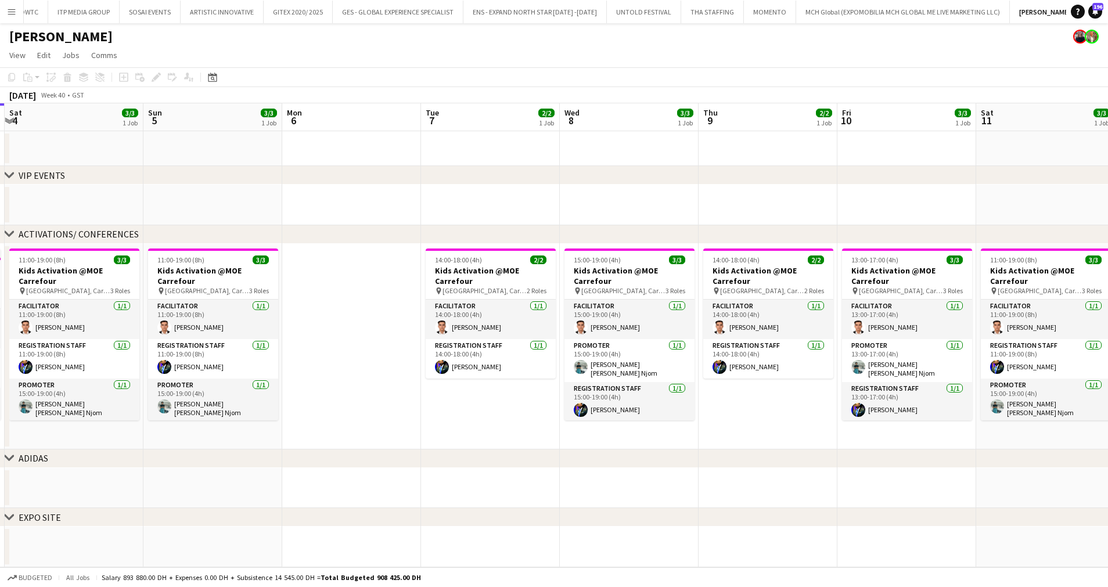
drag, startPoint x: 917, startPoint y: 349, endPoint x: 409, endPoint y: 346, distance: 507.8
click at [407, 346] on app-calendar-viewport "Wed 1 3/3 1 Job Thu 2 3/3 1 Job Fri 3 4/4 1 Job Sat 4 3/3 1 Job Sun 5 3/3 1 Job…" at bounding box center [554, 335] width 1108 height 464
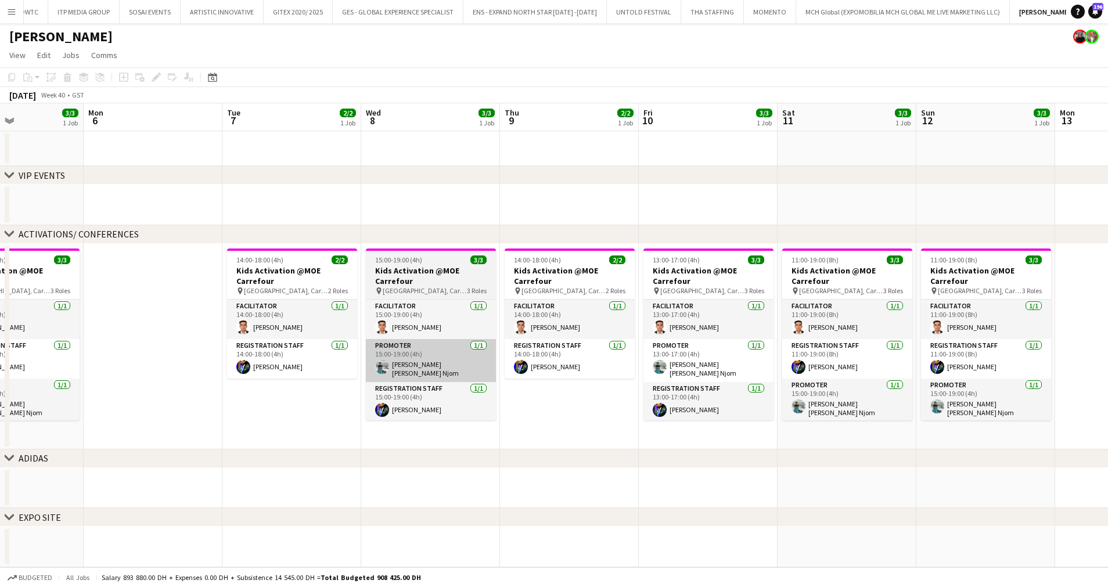
drag, startPoint x: 666, startPoint y: 361, endPoint x: 467, endPoint y: 362, distance: 199.3
click at [467, 362] on app-calendar-viewport "Thu 2 3/3 1 Job Fri 3 4/4 1 Job Sat 4 3/3 1 Job Sun 5 3/3 1 Job Mon 6 Tue 7 2/2…" at bounding box center [554, 335] width 1108 height 464
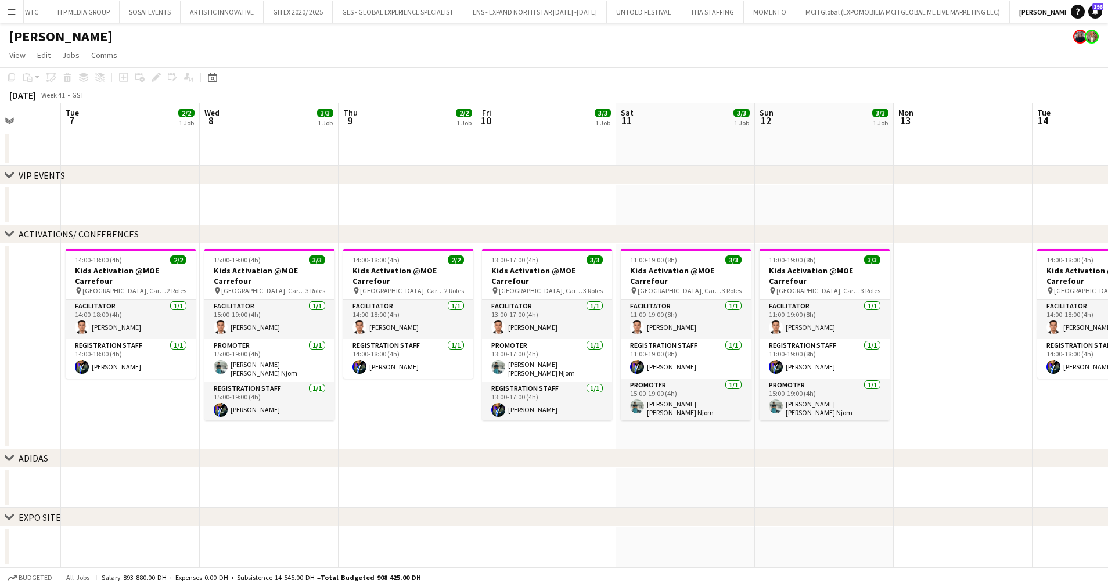
drag, startPoint x: 866, startPoint y: 326, endPoint x: 704, endPoint y: 339, distance: 162.0
click at [704, 339] on app-calendar-viewport "Sat 4 3/3 1 Job Sun 5 3/3 1 Job Mon 6 Tue 7 2/2 1 Job Wed 8 3/3 1 Job Thu 9 2/2…" at bounding box center [554, 335] width 1108 height 464
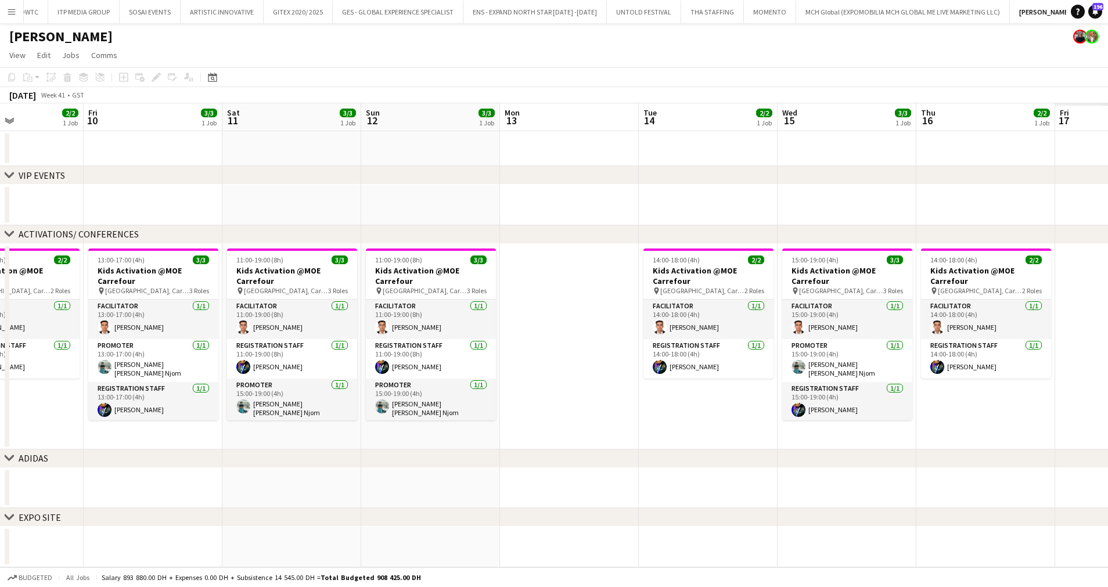
drag, startPoint x: 639, startPoint y: 322, endPoint x: 428, endPoint y: 321, distance: 210.9
click at [428, 321] on app-calendar-viewport "Mon 6 Tue 7 2/2 1 Job Wed 8 3/3 1 Job Thu 9 2/2 1 Job Fri 10 3/3 1 Job Sat 11 3…" at bounding box center [554, 335] width 1108 height 464
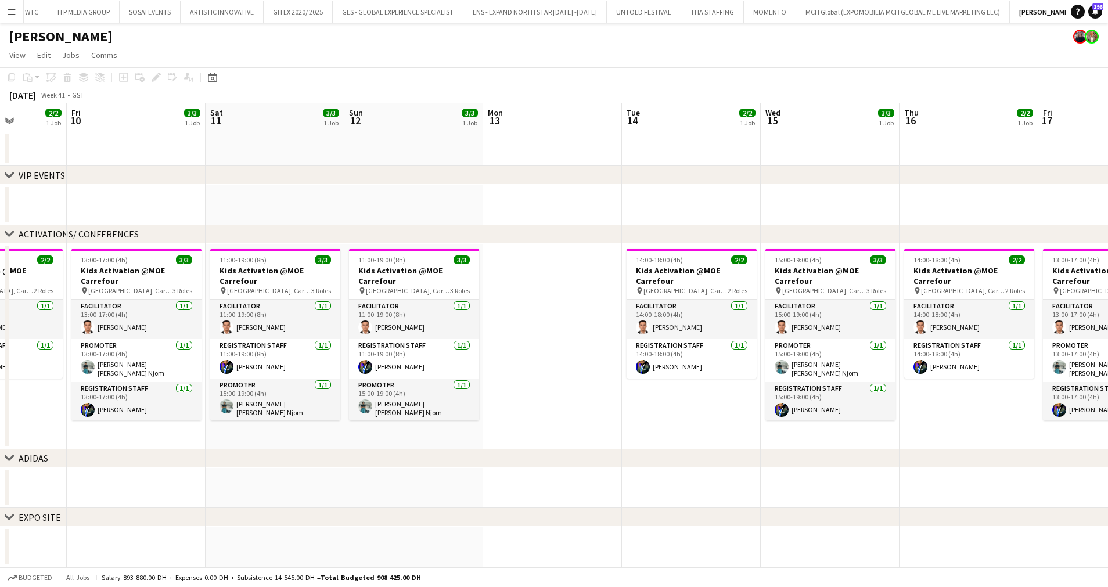
drag, startPoint x: 760, startPoint y: 339, endPoint x: 482, endPoint y: 339, distance: 277.7
click at [482, 339] on app-calendar-viewport "Tue 7 2/2 1 Job Wed 8 3/3 1 Job Thu 9 2/2 1 Job Fri 10 3/3 1 Job Sat 11 3/3 1 J…" at bounding box center [554, 335] width 1108 height 464
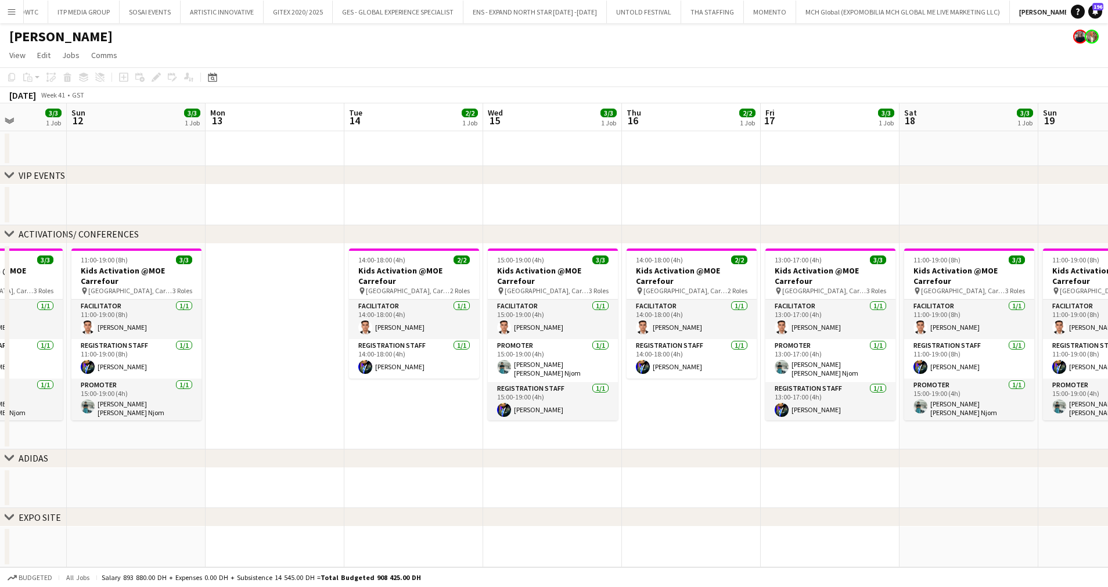
scroll to position [0, 350]
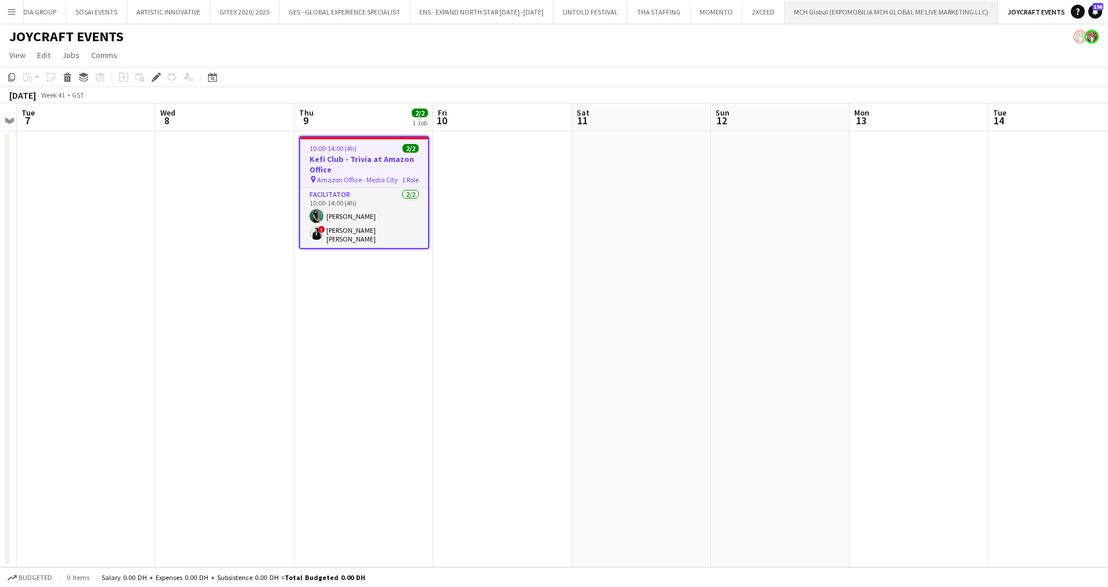
click at [909, 12] on button "MCH Global (EXPOMOBILIA MCH GLOBAL ME LIVE MARKETING LLC) Close" at bounding box center [892, 12] width 214 height 23
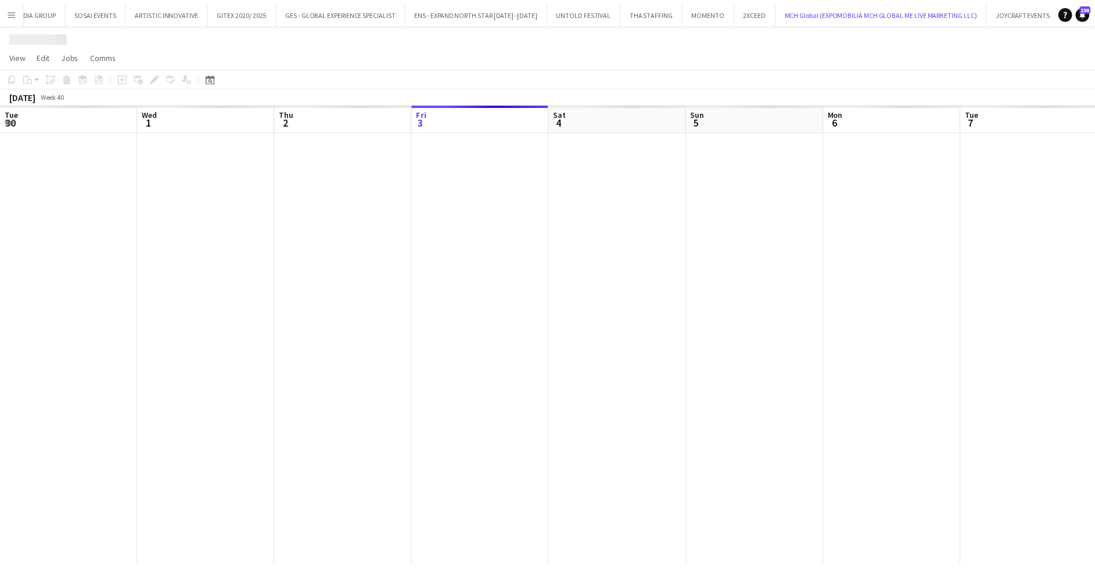
scroll to position [0, 278]
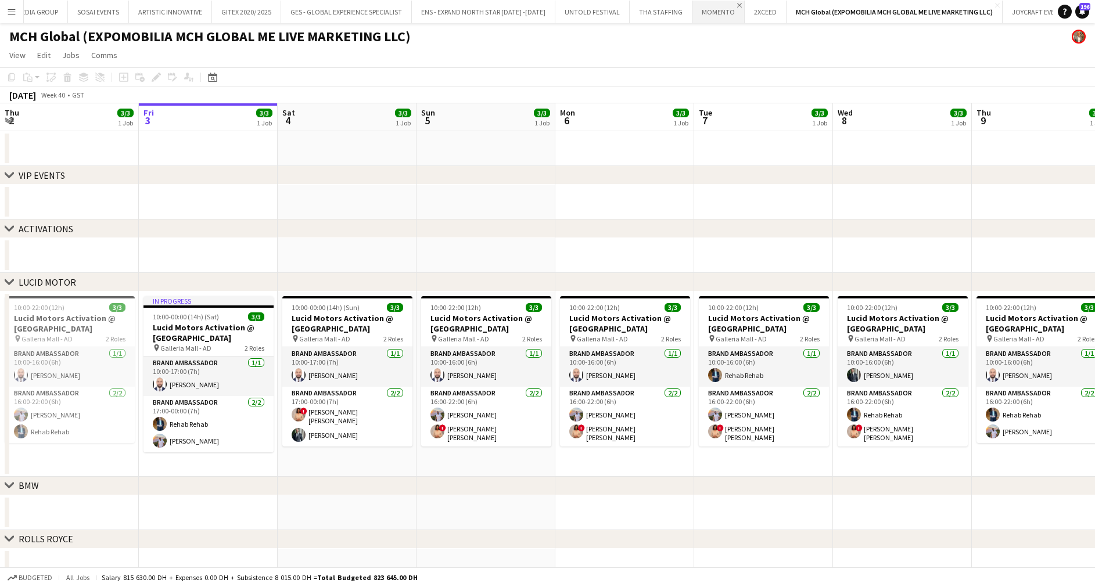
click at [737, 5] on app-icon "Close" at bounding box center [739, 5] width 5 height 5
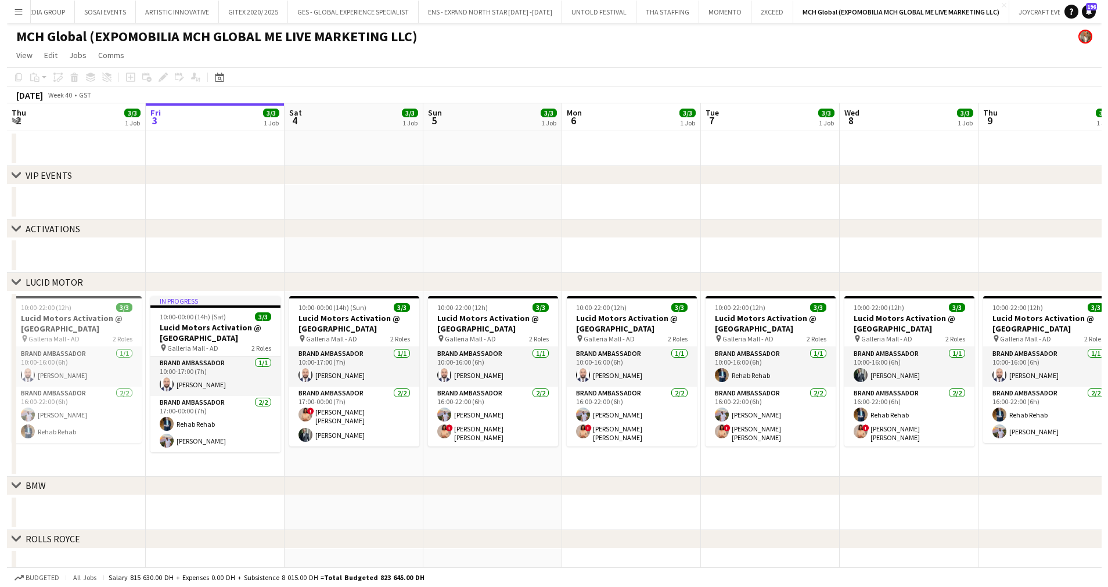
scroll to position [0, 64]
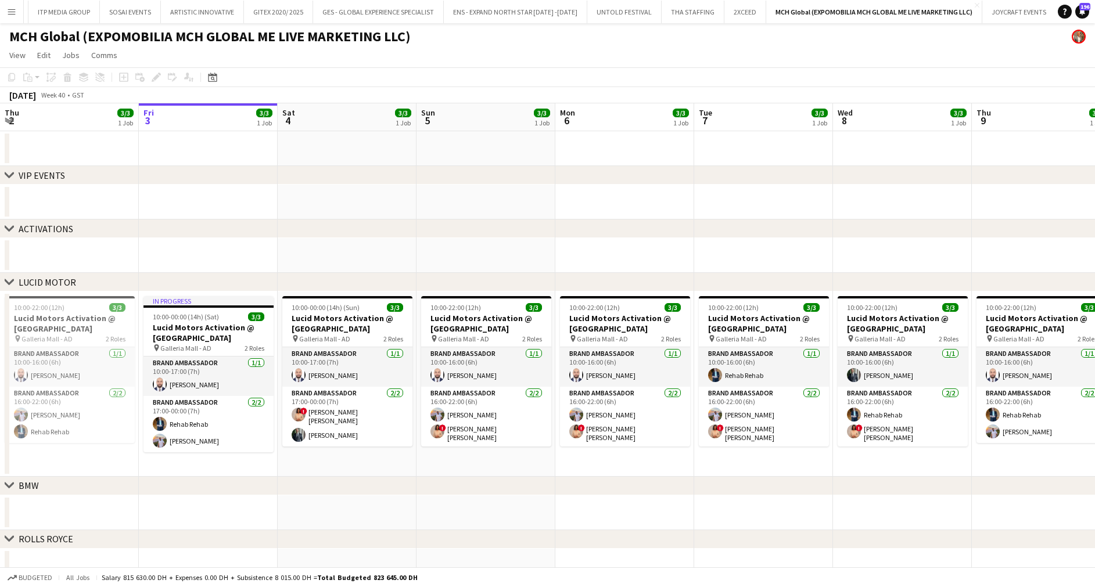
click at [1058, 15] on button "Add" at bounding box center [1062, 11] width 9 height 9
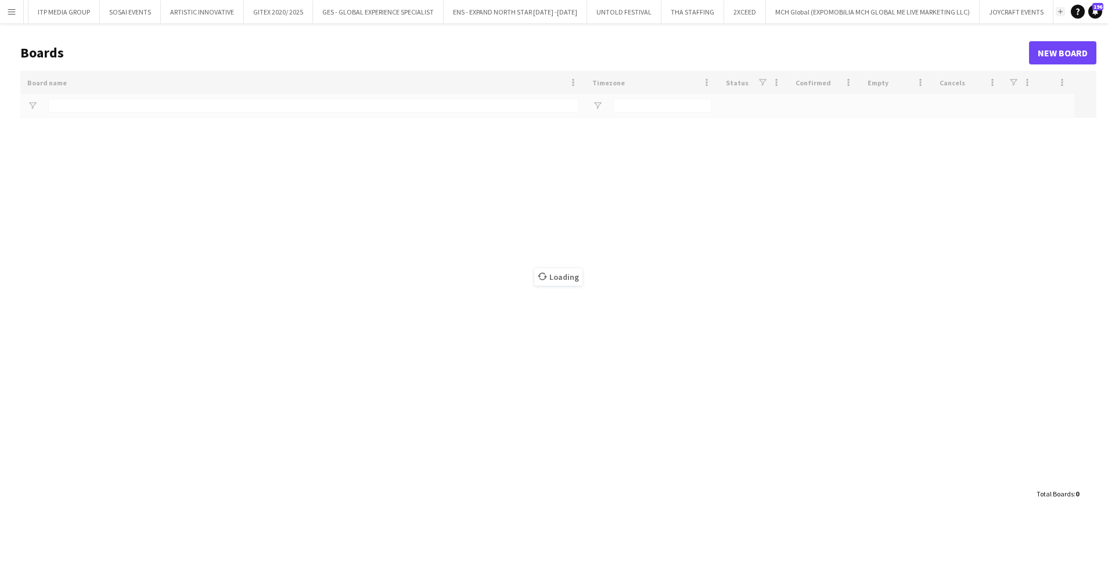
scroll to position [0, 46]
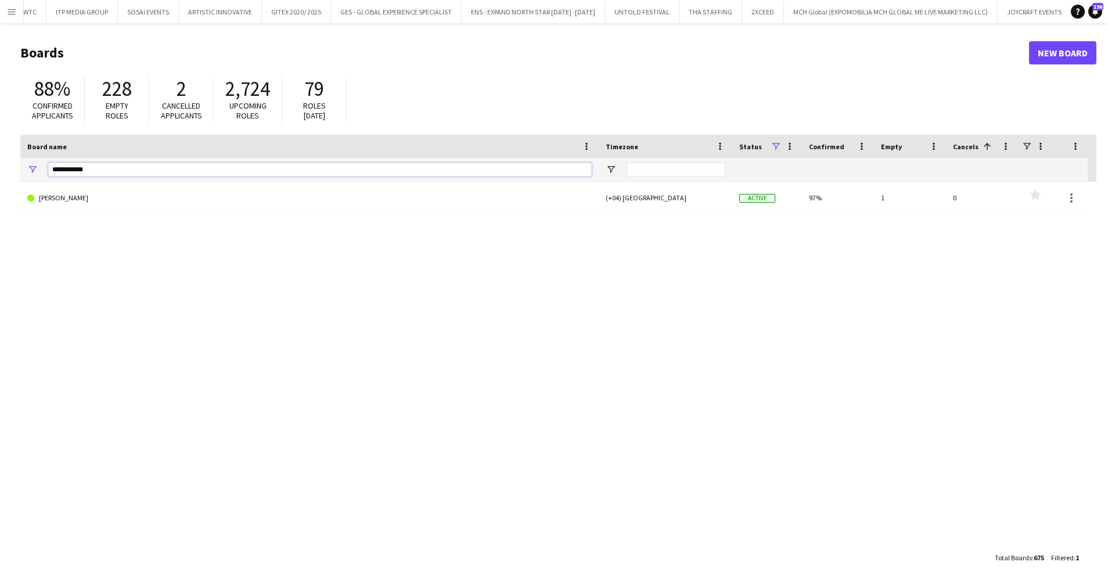
drag, startPoint x: 97, startPoint y: 173, endPoint x: 26, endPoint y: 171, distance: 71.5
click at [26, 171] on div "**********" at bounding box center [309, 169] width 579 height 23
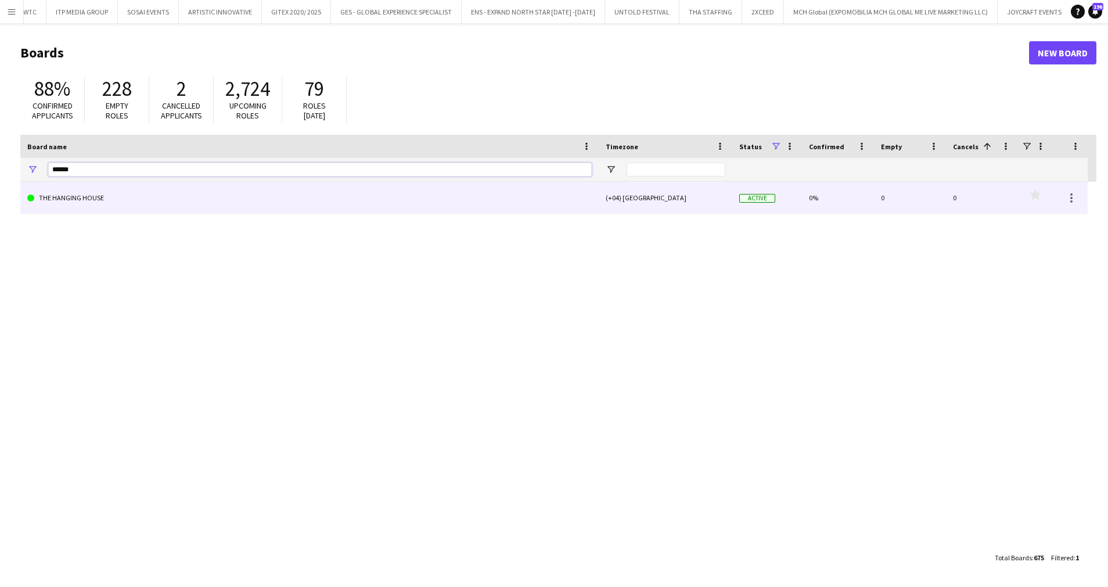
type input "******"
click at [78, 198] on link "THE HANGING HOUSE" at bounding box center [309, 198] width 565 height 33
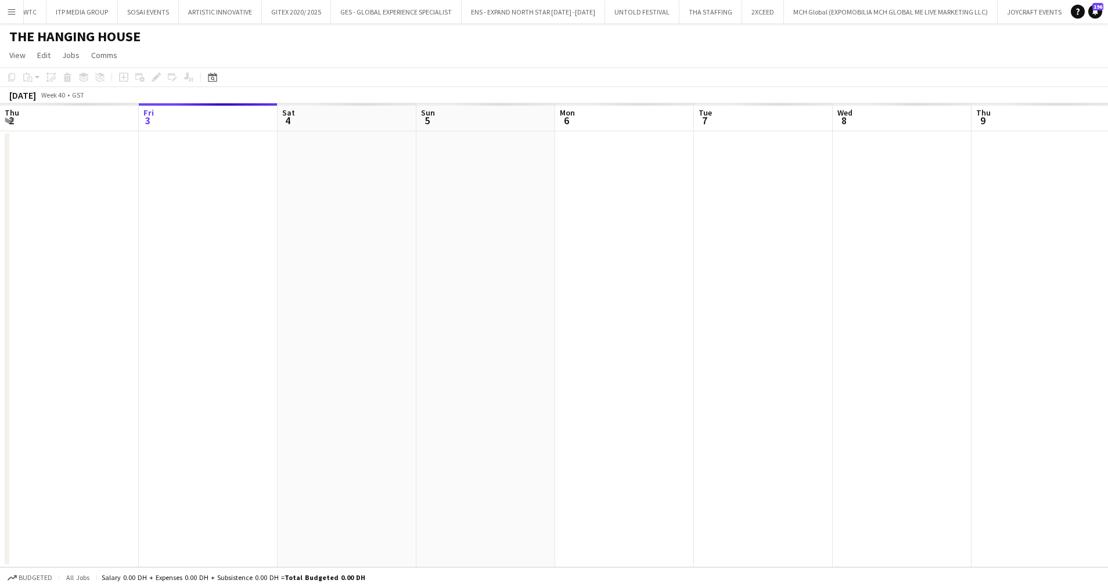
scroll to position [0, 130]
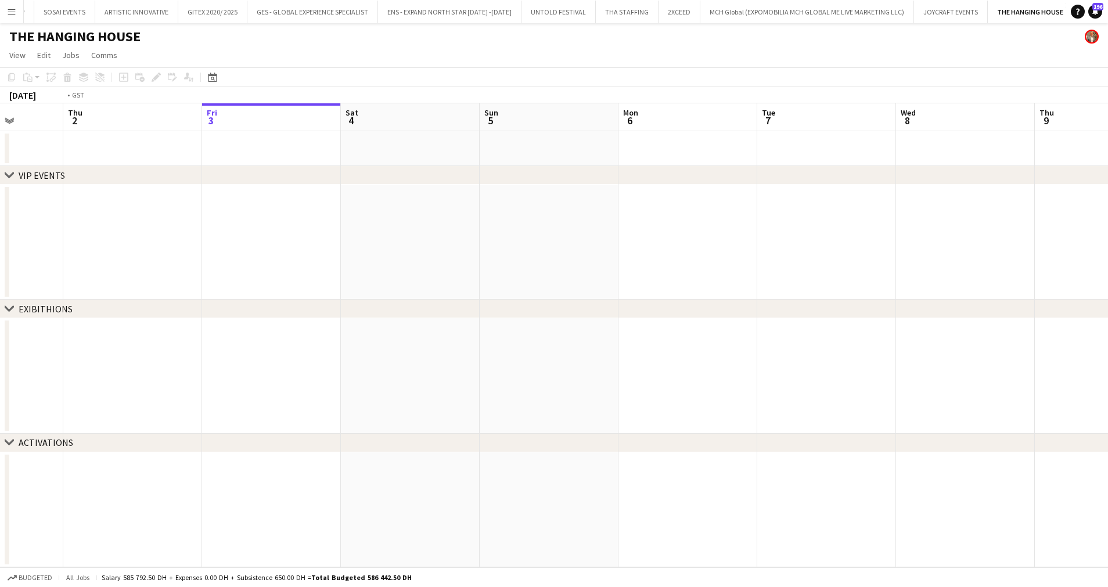
drag, startPoint x: 372, startPoint y: 371, endPoint x: 1111, endPoint y: 304, distance: 742.0
click at [1108, 304] on html "Menu Boards Boards Boards All jobs Status Workforce Workforce My Workforce Recr…" at bounding box center [554, 293] width 1108 height 587
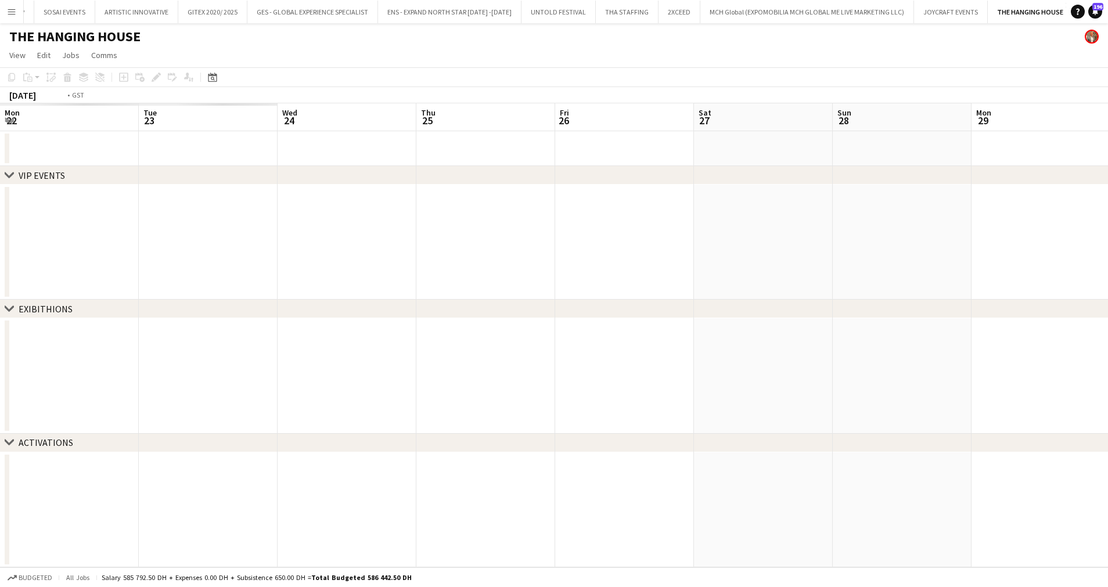
drag, startPoint x: 522, startPoint y: 367, endPoint x: 720, endPoint y: 378, distance: 199.0
click at [1108, 361] on html "Menu Boards Boards Boards All jobs Status Workforce Workforce My Workforce Recr…" at bounding box center [554, 293] width 1108 height 587
drag, startPoint x: 333, startPoint y: 385, endPoint x: 1107, endPoint y: 372, distance: 774.5
click at [1108, 372] on html "Menu Boards Boards Boards All jobs Status Workforce Workforce My Workforce Recr…" at bounding box center [554, 293] width 1108 height 587
drag, startPoint x: 387, startPoint y: 367, endPoint x: 1042, endPoint y: 360, distance: 654.8
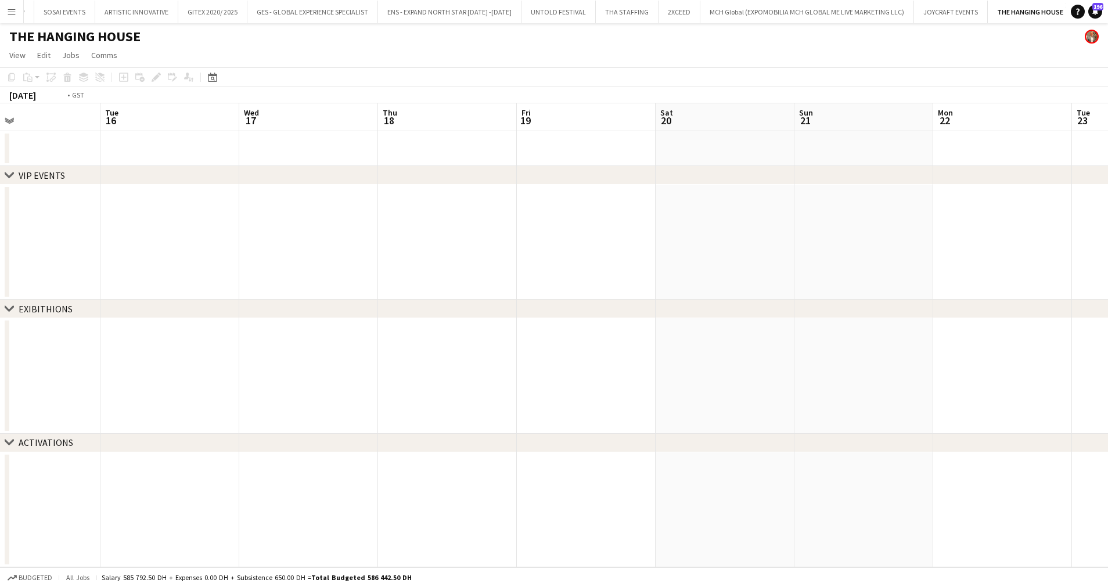
click at [1042, 360] on app-calendar-viewport "Sat 13 Sun 14 Mon 15 Tue 16 Wed 17 Thu 18 Fri 19 Sat 20 Sun 21 Mon 22 Tue 23 We…" at bounding box center [554, 335] width 1108 height 464
drag, startPoint x: 393, startPoint y: 376, endPoint x: 940, endPoint y: 376, distance: 546.7
click at [941, 376] on app-calendar-viewport "Sat 6 Sun 7 Mon 8 Tue 9 Wed 10 Thu 11 Fri 12 Sat 13 Sun 14 Mon 15 Tue 16 Wed 17…" at bounding box center [554, 335] width 1108 height 464
drag, startPoint x: 207, startPoint y: 381, endPoint x: 859, endPoint y: 394, distance: 651.4
click at [859, 394] on app-calendar-viewport "Wed 3 Thu 4 Fri 5 Sat 6 Sun 7 Mon 8 Tue 9 Wed 10 Thu 11 Fri 12 Sat 13 Sun 14 Mo…" at bounding box center [554, 335] width 1108 height 464
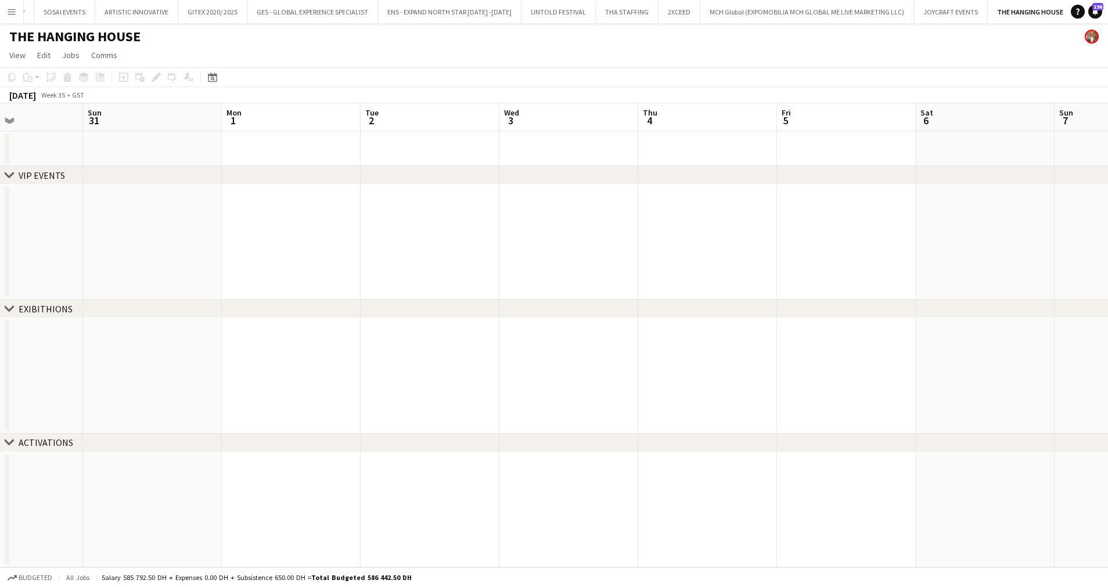
drag, startPoint x: 161, startPoint y: 376, endPoint x: 1031, endPoint y: 374, distance: 869.7
click at [1030, 374] on app-calendar-viewport "Thu 28 Fri 29 Sat 30 Sun 31 Mon 1 Tue 2 Wed 3 Thu 4 Fri 5 Sat 6 Sun 7 Mon 8 Tue…" at bounding box center [554, 335] width 1108 height 464
drag, startPoint x: 378, startPoint y: 360, endPoint x: 1111, endPoint y: 367, distance: 733.8
click at [1108, 367] on html "Menu Boards Boards Boards All jobs Status Workforce Workforce My Workforce Recr…" at bounding box center [554, 293] width 1108 height 587
drag, startPoint x: 289, startPoint y: 371, endPoint x: 1021, endPoint y: 371, distance: 732.6
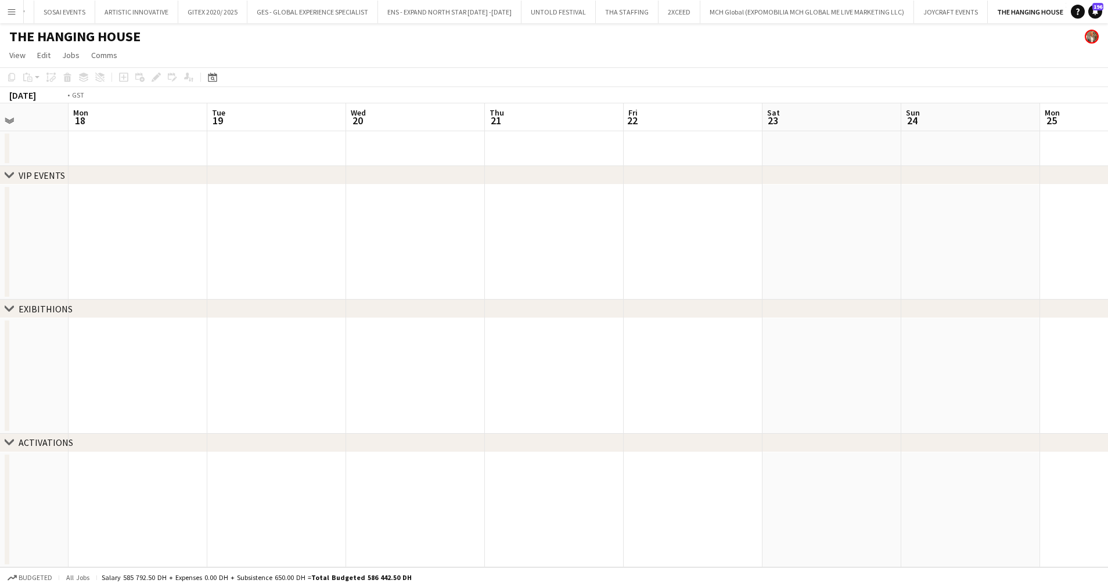
click at [1021, 371] on app-calendar-viewport "Sat 16 Sun 17 Mon 18 Tue 19 Wed 20 Thu 21 Fri 22 Sat 23 Sun 24 Mon 25 Tue 26 We…" at bounding box center [554, 335] width 1108 height 464
drag, startPoint x: 313, startPoint y: 354, endPoint x: 1027, endPoint y: 354, distance: 714.6
click at [1027, 354] on app-calendar-viewport "Mon 11 Tue 12 Wed 13 Thu 14 Fri 15 Sat 16 Sun 17 Mon 18 Tue 19 Wed 20 Thu 21 Fr…" at bounding box center [554, 335] width 1108 height 464
drag, startPoint x: 446, startPoint y: 353, endPoint x: 974, endPoint y: 356, distance: 528.1
click at [971, 355] on app-calendar-viewport "Wed 6 Thu 7 Fri 8 Sat 9 Sun 10 Mon 11 Tue 12 Wed 13 Thu 14 Fri 15 Sat 16 Sun 17…" at bounding box center [554, 335] width 1108 height 464
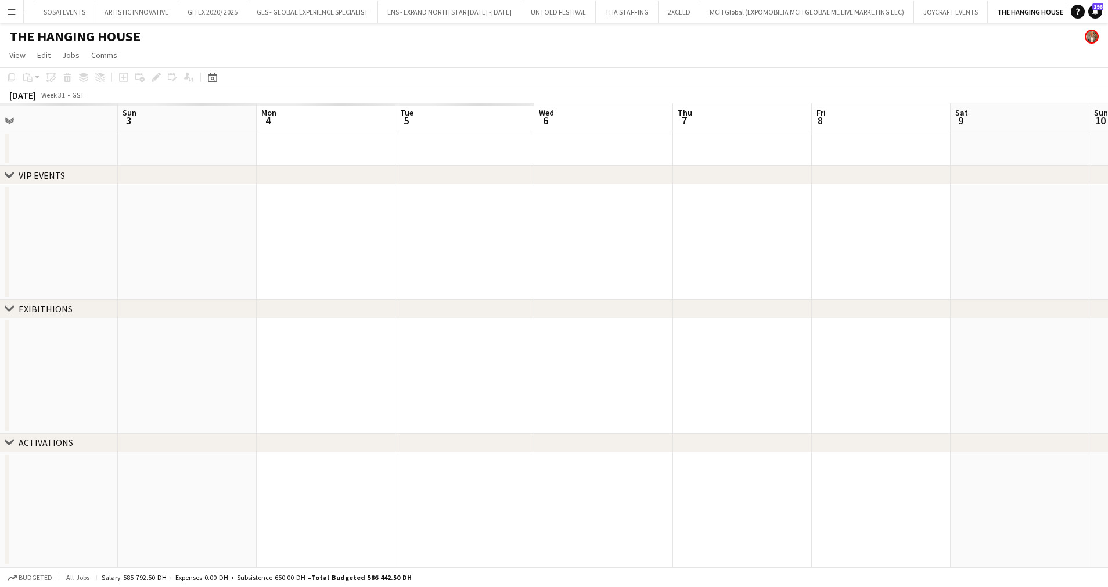
drag, startPoint x: 639, startPoint y: 373, endPoint x: 959, endPoint y: 396, distance: 320.4
click at [957, 395] on app-calendar-viewport "Fri 1 Sat 2 Sun 3 Mon 4 Tue 5 Wed 6 Thu 7 Fri 8 Sat 9 Sun 10 Mon 11 Tue 12 Wed …" at bounding box center [554, 335] width 1108 height 464
drag, startPoint x: 523, startPoint y: 398, endPoint x: 1037, endPoint y: 417, distance: 514.5
click at [1108, 397] on html "Menu Boards Boards Boards All jobs Status Workforce Workforce My Workforce Recr…" at bounding box center [554, 293] width 1108 height 587
click at [1022, 400] on app-calendar-viewport "Wed 23 Thu 24 Fri 25 Sat 26 Sun 27 Mon 28 Tue 29 Wed 30 Thu 31 Fri 1 Sat 2 Sun …" at bounding box center [554, 335] width 1108 height 464
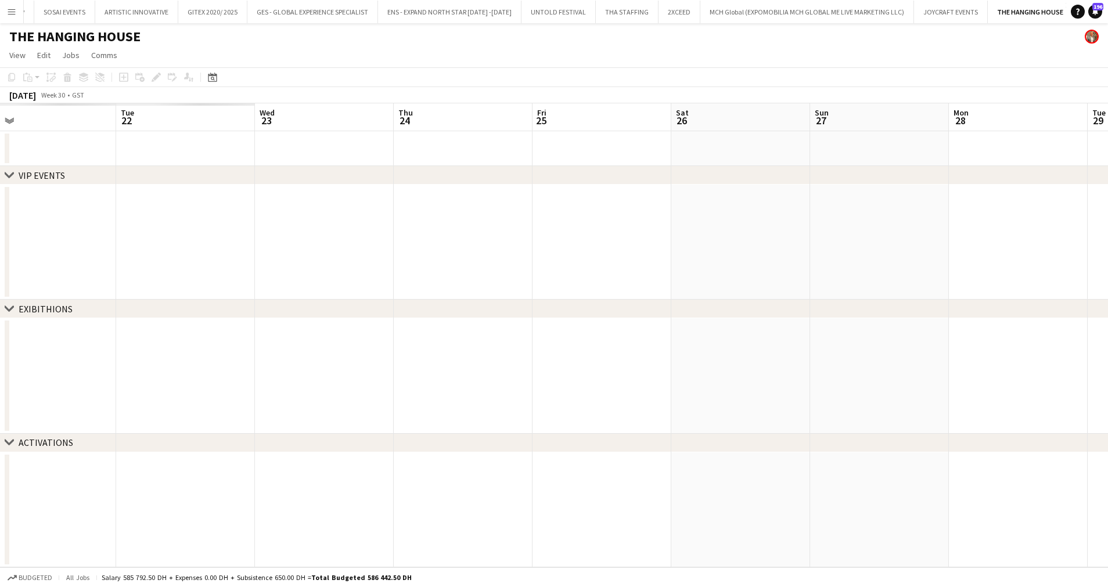
drag, startPoint x: 739, startPoint y: 413, endPoint x: 220, endPoint y: 435, distance: 519.3
click at [882, 417] on div "chevron-right VIP EVENTS chevron-right EXIBITHIONS chevron-right ACTIVATIONS Sa…" at bounding box center [554, 335] width 1108 height 464
drag, startPoint x: 220, startPoint y: 435, endPoint x: 563, endPoint y: 439, distance: 342.8
click at [791, 425] on div "chevron-right VIP EVENTS chevron-right EXIBITHIONS chevron-right ACTIVATIONS Sa…" at bounding box center [554, 335] width 1108 height 464
drag, startPoint x: 327, startPoint y: 399, endPoint x: 570, endPoint y: 399, distance: 243.4
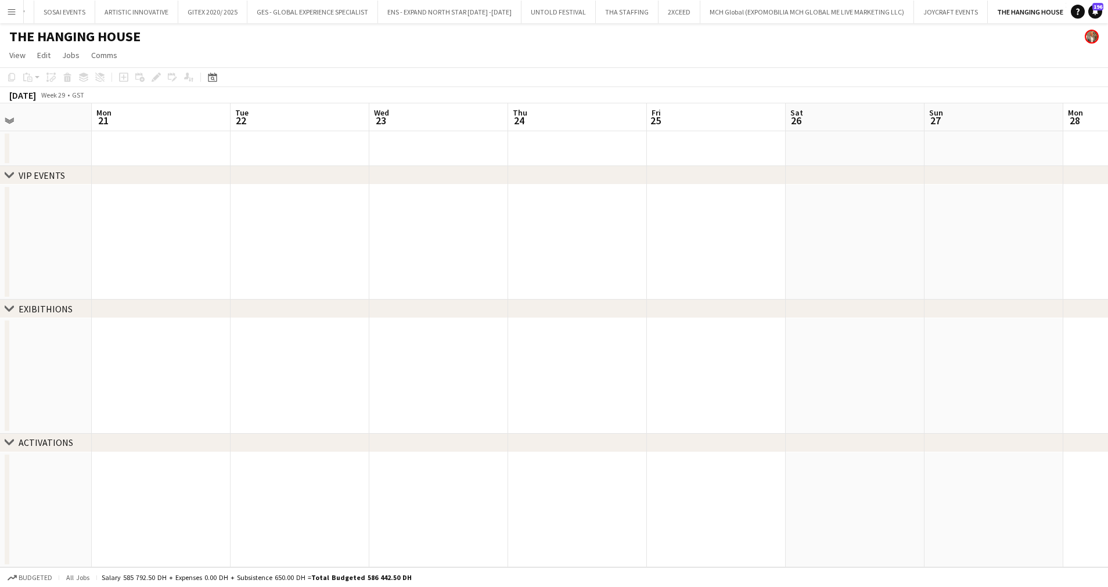
click at [573, 397] on app-calendar-viewport "Fri 18 Sat 19 Sun 20 Mon 21 Tue 22 Wed 23 Thu 24 Fri 25 Sat 26 Sun 27 Mon 28 Tu…" at bounding box center [554, 335] width 1108 height 464
drag, startPoint x: 777, startPoint y: 375, endPoint x: 504, endPoint y: 358, distance: 273.5
click at [826, 375] on app-calendar-viewport "Sat 12 Sun 13 Mon 14 Tue 15 Wed 16 Thu 17 Fri 18 Sat 19 Sun 20 Mon 21 Tue 22 We…" at bounding box center [554, 335] width 1108 height 464
drag, startPoint x: 504, startPoint y: 358, endPoint x: 231, endPoint y: 378, distance: 273.8
click at [745, 358] on app-calendar-viewport "Tue 8 Wed 9 Thu 10 Fri 11 Sat 12 Sun 13 Mon 14 Tue 15 Wed 16 Thu 17 Fri 18 Sat …" at bounding box center [554, 335] width 1108 height 464
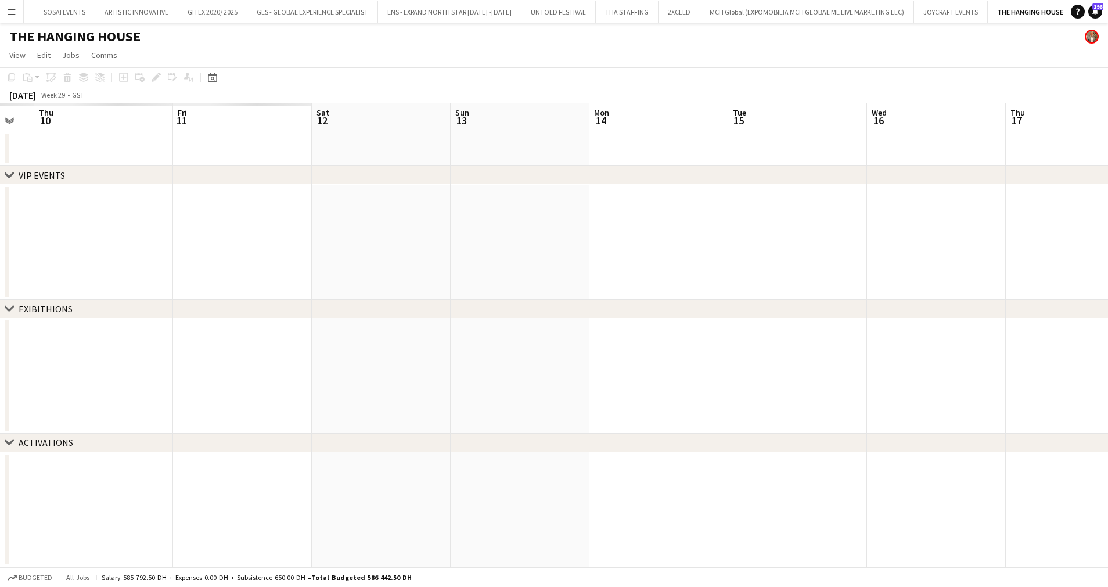
drag, startPoint x: 231, startPoint y: 378, endPoint x: 652, endPoint y: 400, distance: 422.3
click at [821, 375] on app-calendar-viewport "Tue 8 Wed 9 Thu 10 Fri 11 Sat 12 Sun 13 Mon 14 Tue 15 Wed 16 Thu 17 Fri 18 Sat …" at bounding box center [554, 335] width 1108 height 464
click at [1000, 373] on app-calendar-viewport "Thu 3 Fri 4 Sat 5 Sun 6 Mon 7 Tue 8 Wed 9 Thu 10 Fri 11 Sat 12 Sun 13 Mon 14 Tu…" at bounding box center [554, 335] width 1108 height 464
click at [214, 78] on icon "Date picker" at bounding box center [212, 77] width 9 height 9
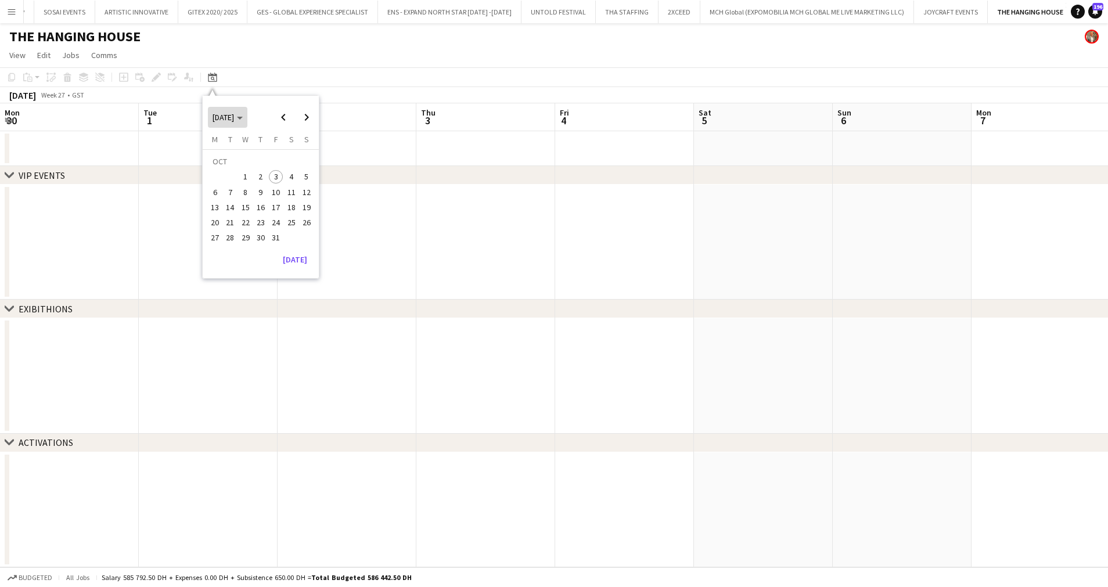
click at [234, 119] on span "[DATE]" at bounding box center [223, 117] width 21 height 10
click at [224, 173] on span "2024" at bounding box center [221, 177] width 24 height 14
click at [299, 193] on span "DEC" at bounding box center [301, 192] width 24 height 14
click at [307, 160] on span "1" at bounding box center [307, 163] width 14 height 16
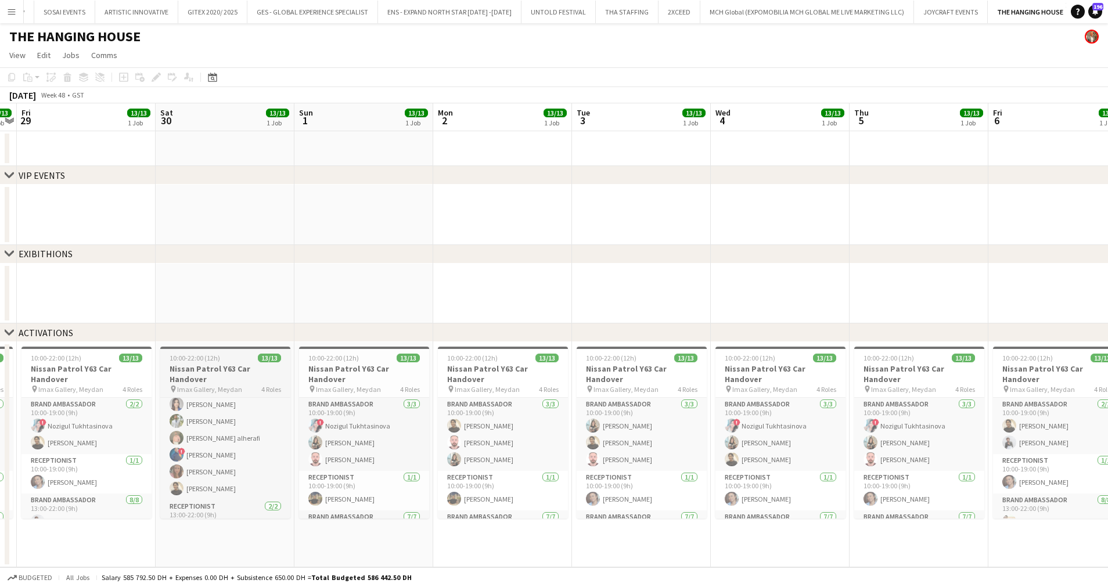
scroll to position [189, 0]
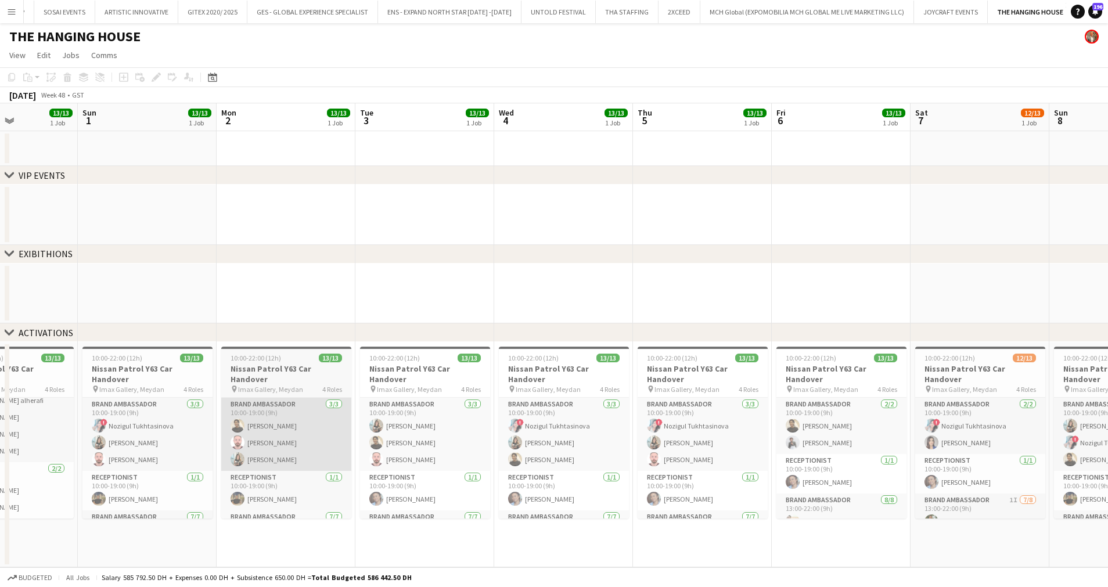
drag, startPoint x: 381, startPoint y: 456, endPoint x: 286, endPoint y: 456, distance: 95.3
click at [286, 456] on app-calendar-viewport "Wed 27 13/13 1 Job Thu 28 13/13 1 Job Fri 29 13/13 1 Job Sat 30 13/13 1 Job Sun…" at bounding box center [554, 335] width 1108 height 464
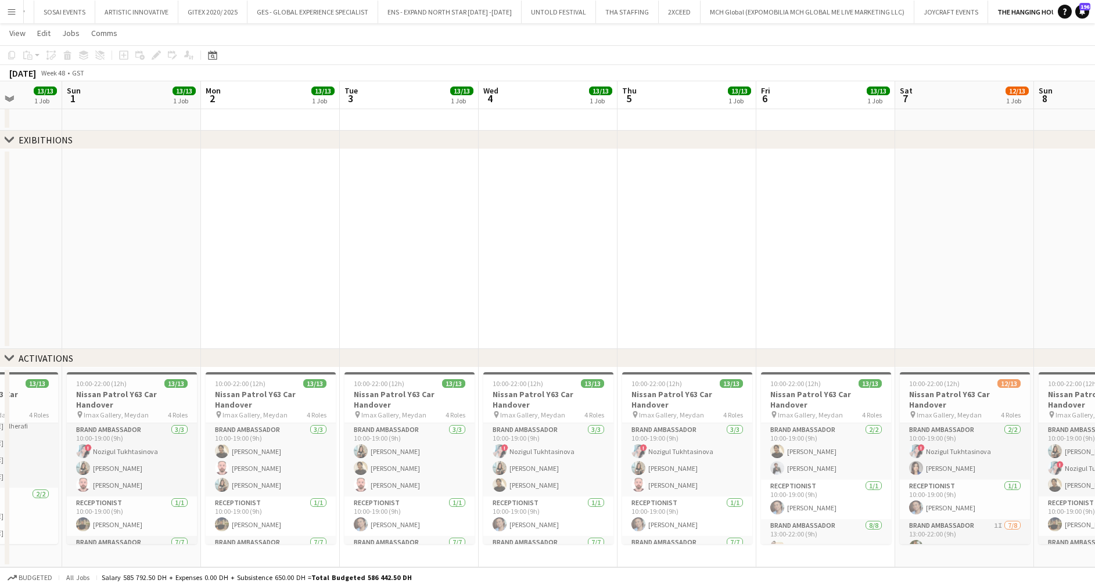
scroll to position [0, 392]
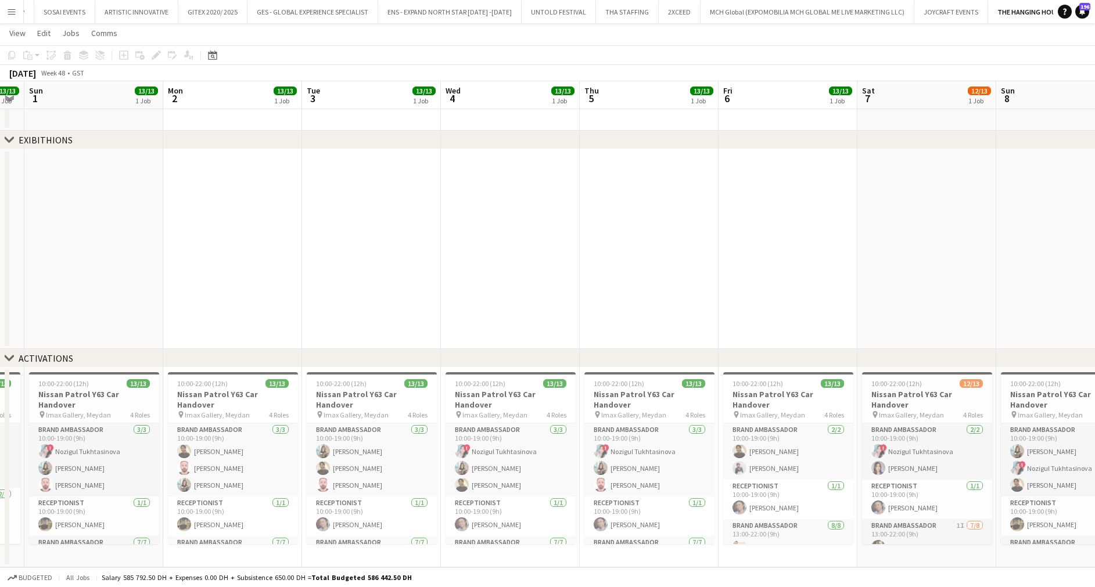
drag, startPoint x: 642, startPoint y: 462, endPoint x: 522, endPoint y: 472, distance: 120.7
click at [522, 472] on app-calendar-viewport "Thu 28 13/13 1 Job Fri 29 13/13 1 Job Sat 30 13/13 1 Job Sun 1 13/13 1 Job Mon …" at bounding box center [547, 263] width 1095 height 610
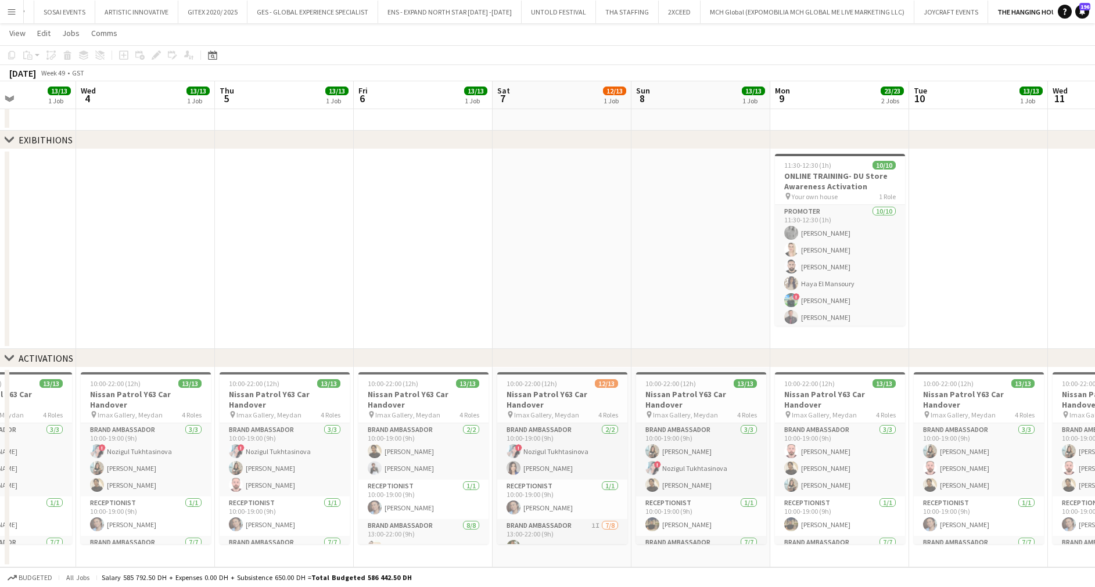
drag, startPoint x: 593, startPoint y: 473, endPoint x: 387, endPoint y: 496, distance: 207.5
click at [387, 496] on app-calendar-viewport "Sat 30 13/13 1 Job Sun 1 13/13 1 Job Mon 2 13/13 1 Job Tue 3 13/13 1 Job Wed 4 …" at bounding box center [547, 263] width 1095 height 610
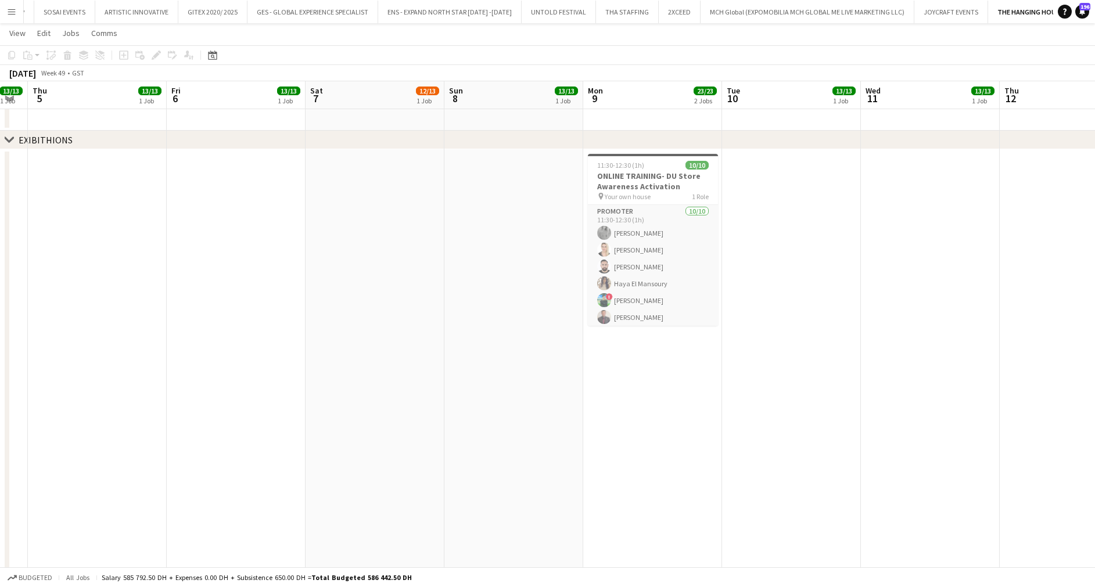
drag, startPoint x: 426, startPoint y: 509, endPoint x: 417, endPoint y: 510, distance: 9.3
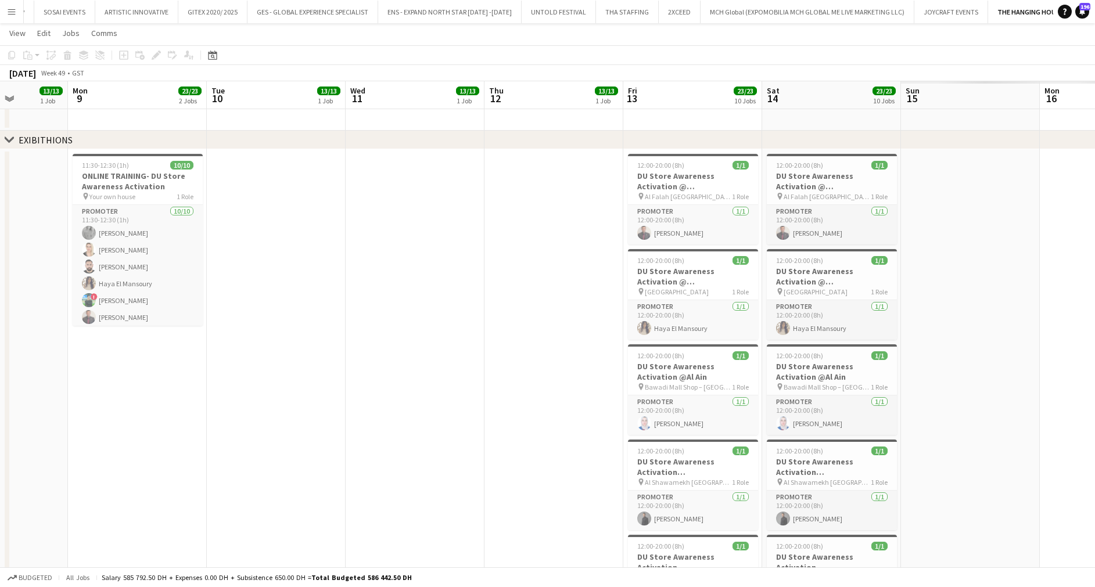
drag, startPoint x: 159, startPoint y: 283, endPoint x: 35, endPoint y: 284, distance: 123.7
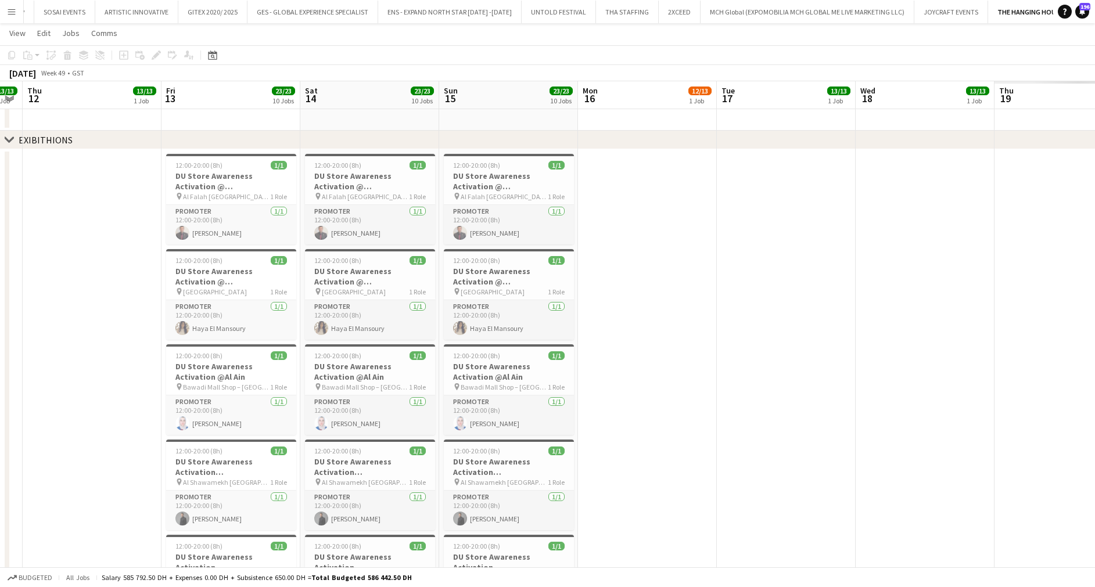
drag, startPoint x: 474, startPoint y: 262, endPoint x: 12, endPoint y: 267, distance: 461.9
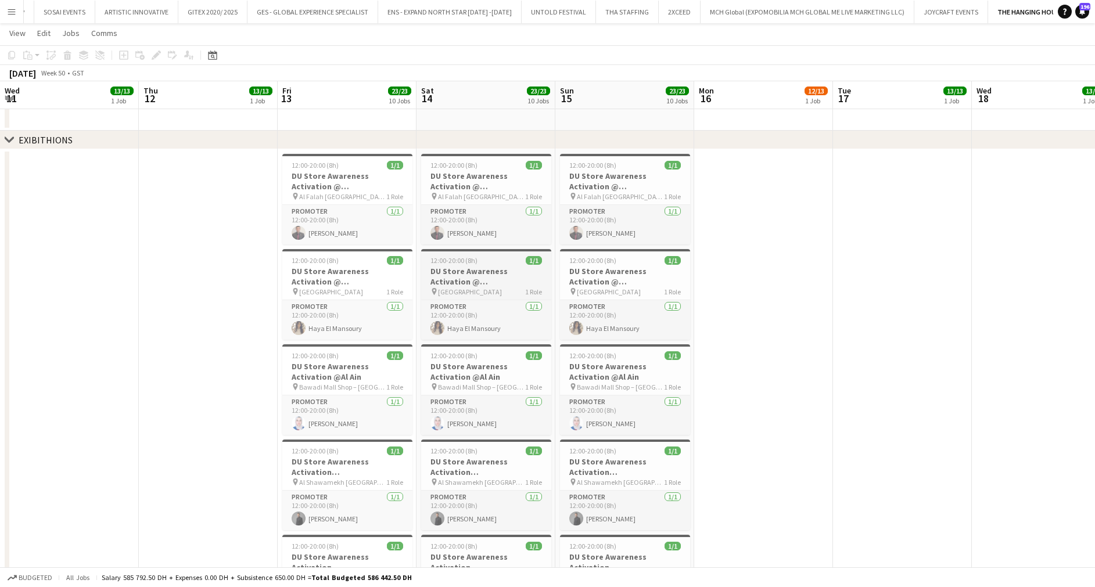
drag, startPoint x: 69, startPoint y: 263, endPoint x: 790, endPoint y: 290, distance: 720.9
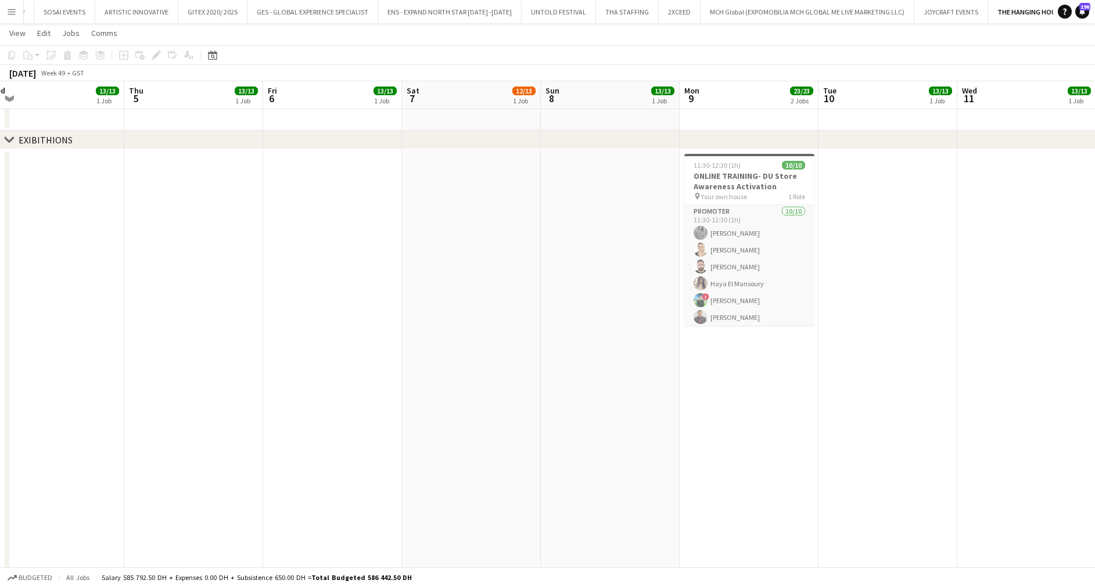
drag, startPoint x: 428, startPoint y: 278, endPoint x: 917, endPoint y: 297, distance: 490.1
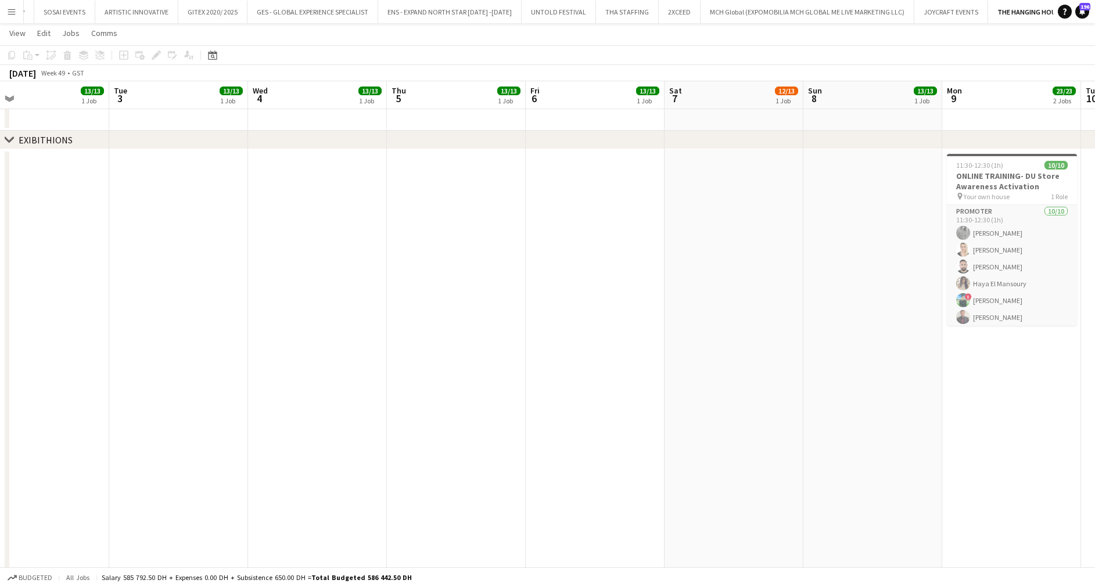
drag, startPoint x: 612, startPoint y: 284, endPoint x: 796, endPoint y: 284, distance: 183.6
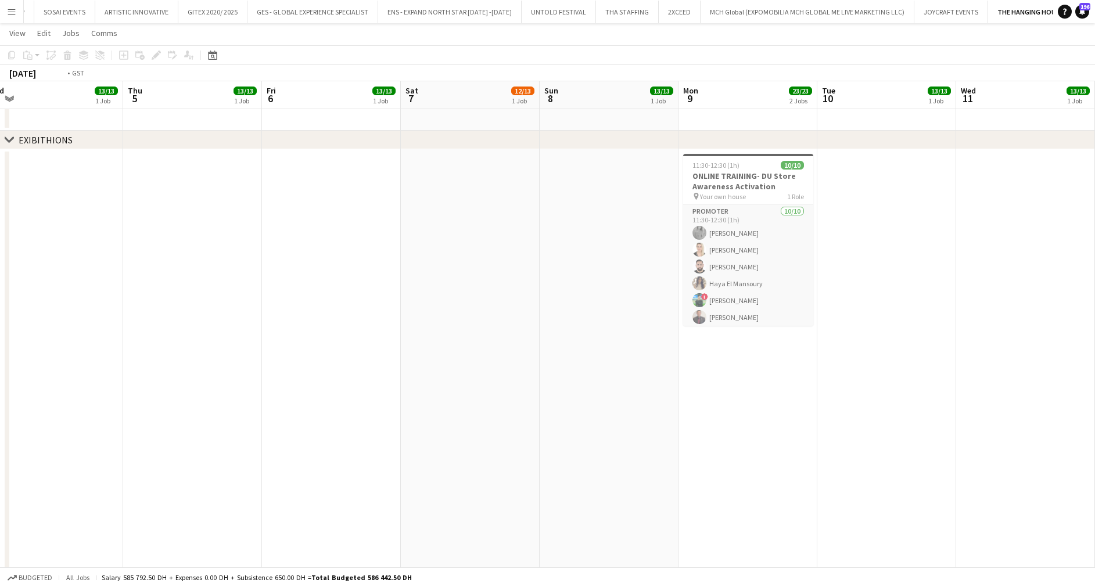
drag, startPoint x: 826, startPoint y: 285, endPoint x: 91, endPoint y: 286, distance: 734.3
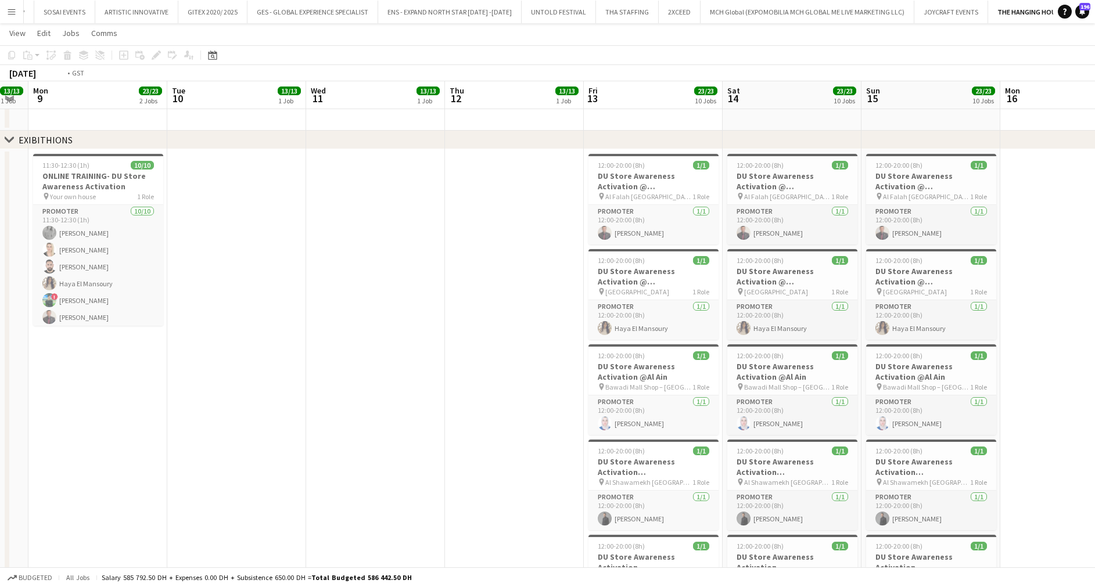
scroll to position [0, 391]
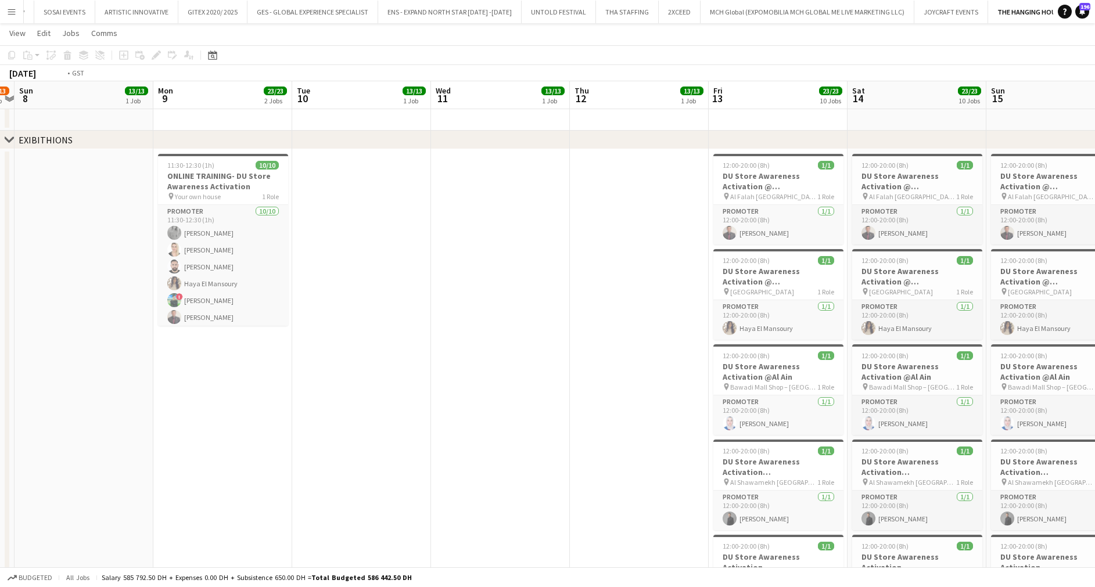
drag, startPoint x: 585, startPoint y: 300, endPoint x: 340, endPoint y: 277, distance: 246.3
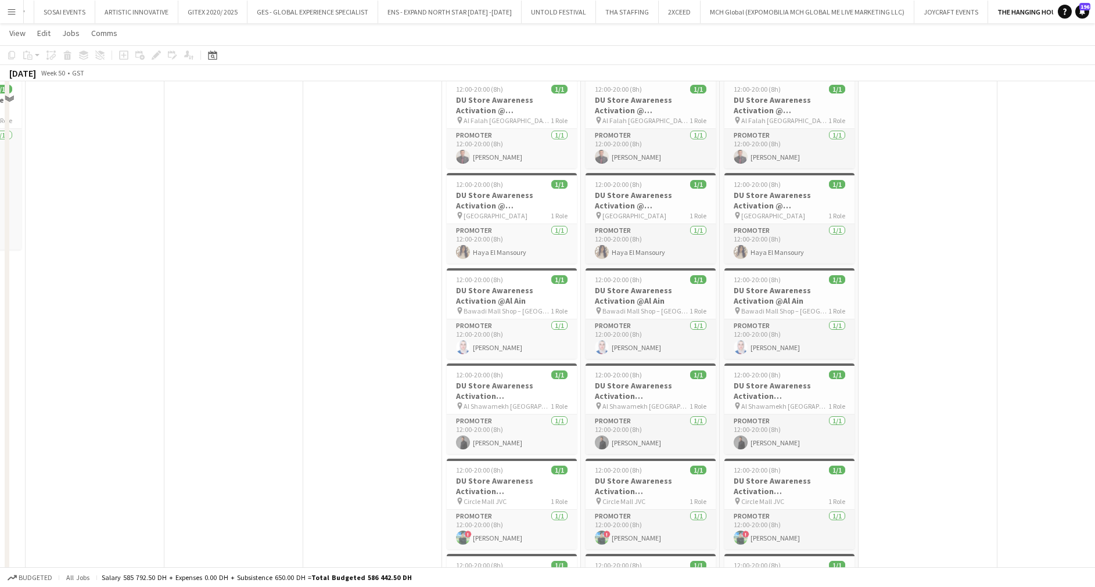
scroll to position [0, 0]
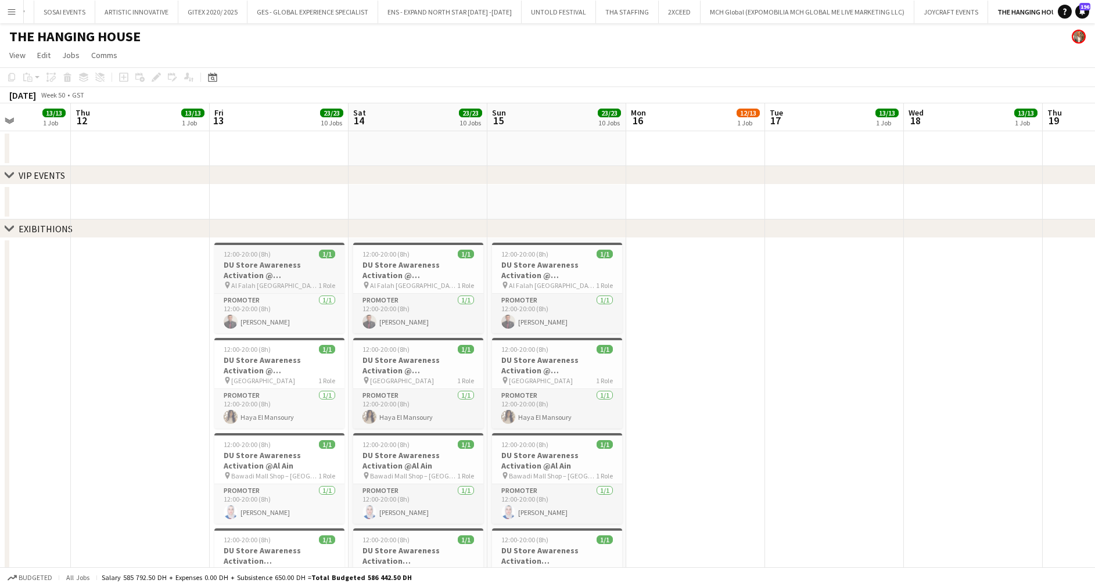
drag, startPoint x: 421, startPoint y: 275, endPoint x: 245, endPoint y: 286, distance: 176.4
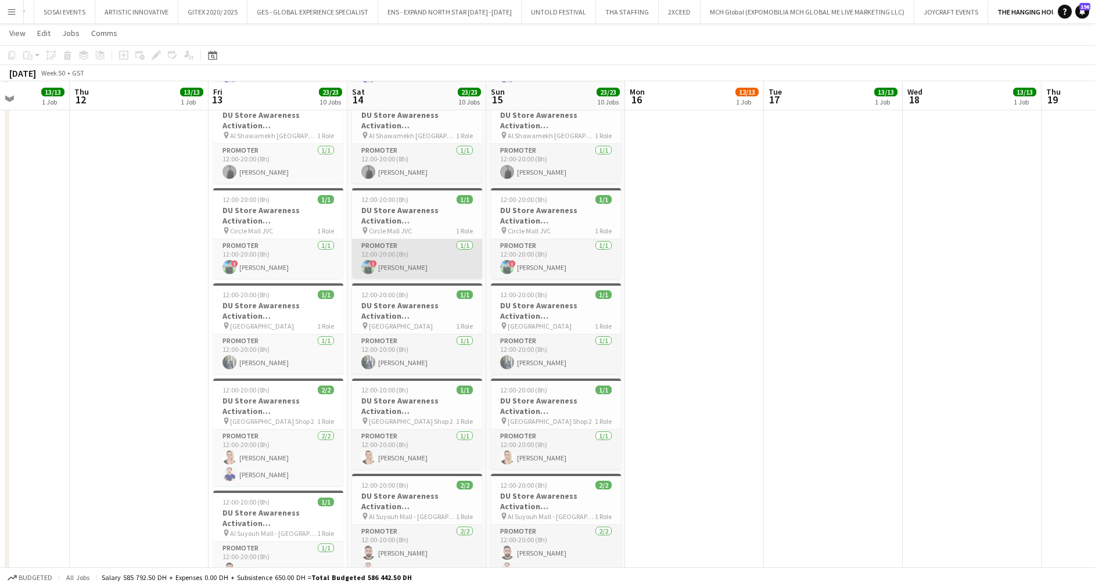
scroll to position [436, 0]
click at [28, 322] on app-calendar-viewport "Mon 9 23/23 2 Jobs Tue 10 13/13 1 Job Wed 11 13/13 1 Job Thu 12 13/13 1 Job Fri…" at bounding box center [547, 268] width 1095 height 1316
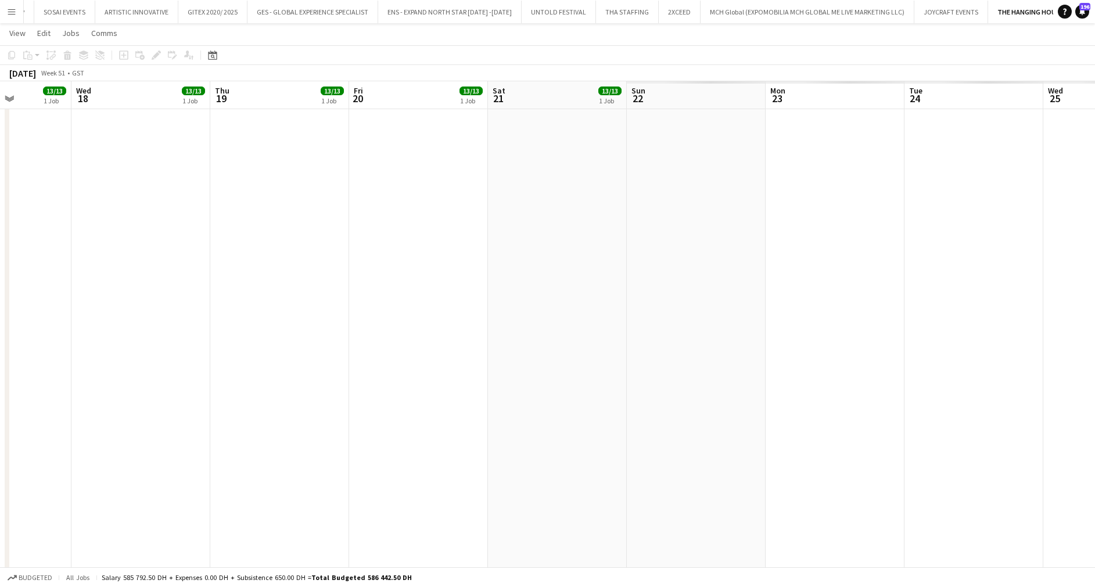
drag, startPoint x: 766, startPoint y: 352, endPoint x: 103, endPoint y: 333, distance: 663.1
click at [34, 337] on app-calendar-viewport "Sun 15 23/23 10 Jobs Mon 16 12/13 1 Job Tue 17 13/13 1 Job Wed 18 13/13 1 Job T…" at bounding box center [547, 268] width 1095 height 1316
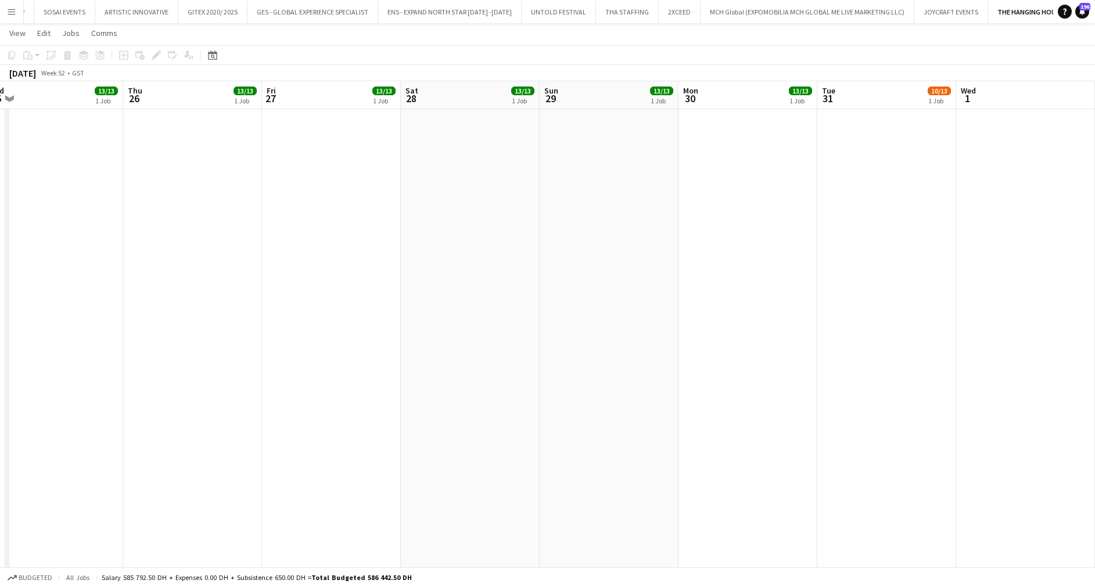
drag, startPoint x: 214, startPoint y: 436, endPoint x: 679, endPoint y: 447, distance: 464.3
click at [230, 430] on app-calendar-viewport "Mon 23 13/13 1 Job Tue 24 13/13 1 Job Wed 25 13/13 1 Job Thu 26 13/13 1 Job Fri…" at bounding box center [547, 268] width 1095 height 1316
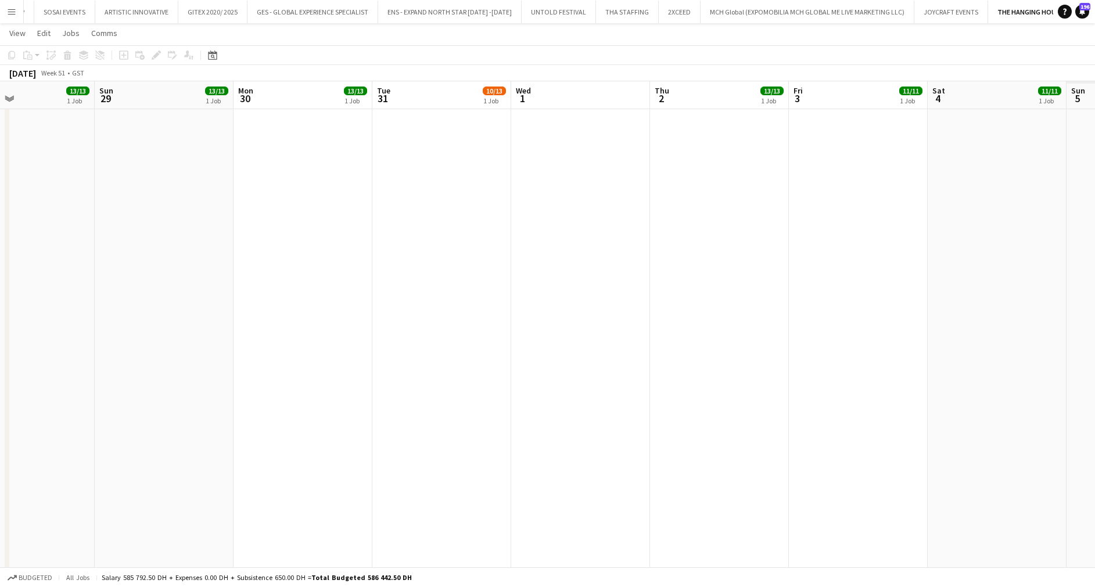
drag, startPoint x: 679, startPoint y: 447, endPoint x: 295, endPoint y: 426, distance: 384.0
click at [256, 453] on app-calendar-viewport "Wed 25 13/13 1 Job Thu 26 13/13 1 Job Fri 27 13/13 1 Job Sat 28 13/13 1 Job Sun…" at bounding box center [547, 268] width 1095 height 1316
drag, startPoint x: 77, startPoint y: 406, endPoint x: 1049, endPoint y: 410, distance: 971.9
click at [1054, 409] on app-calendar-viewport "Fri 27 13/13 1 Job Sat 28 13/13 1 Job Sun 29 13/13 1 Job Mon 30 13/13 1 Job Tue…" at bounding box center [547, 268] width 1095 height 1316
drag, startPoint x: 732, startPoint y: 372, endPoint x: 672, endPoint y: 365, distance: 60.8
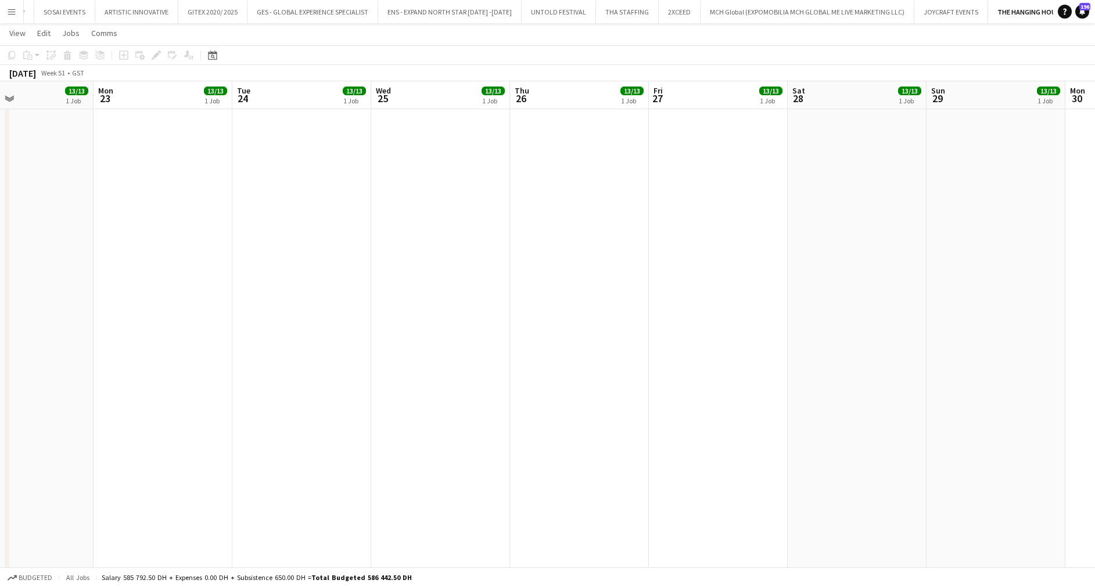
click at [790, 373] on app-calendar-viewport "Fri 20 13/13 1 Job Sat 21 13/13 1 Job Sun 22 13/13 1 Job Mon 23 13/13 1 Job Tue…" at bounding box center [547, 268] width 1095 height 1316
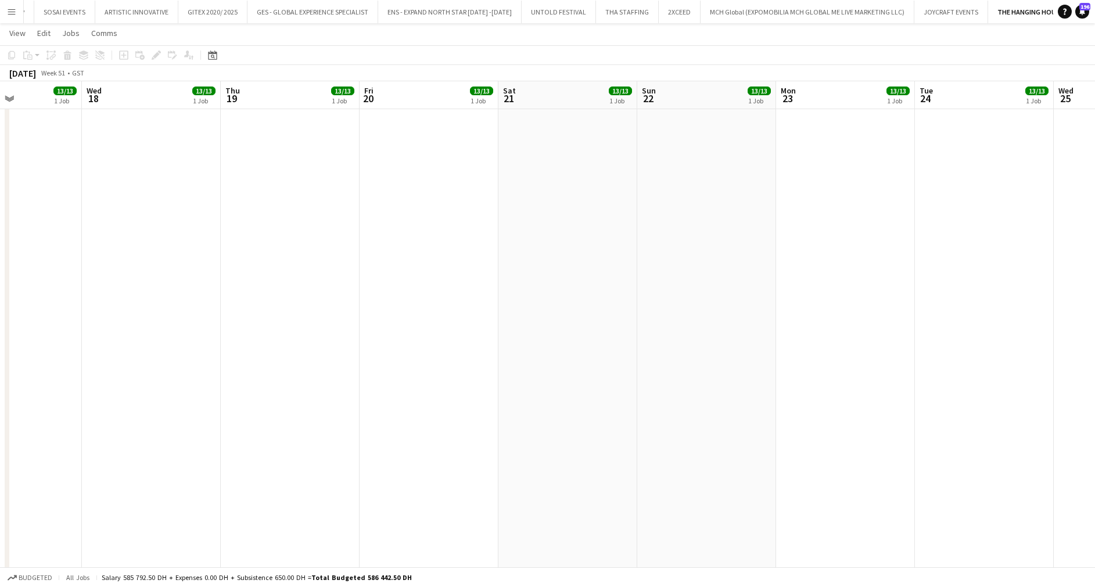
drag, startPoint x: 466, startPoint y: 336, endPoint x: 689, endPoint y: 339, distance: 223.1
click at [866, 339] on app-calendar-viewport "Sun 15 23/23 10 Jobs Mon 16 12/13 1 Job Tue 17 13/13 1 Job Wed 18 13/13 1 Job T…" at bounding box center [547, 268] width 1095 height 1316
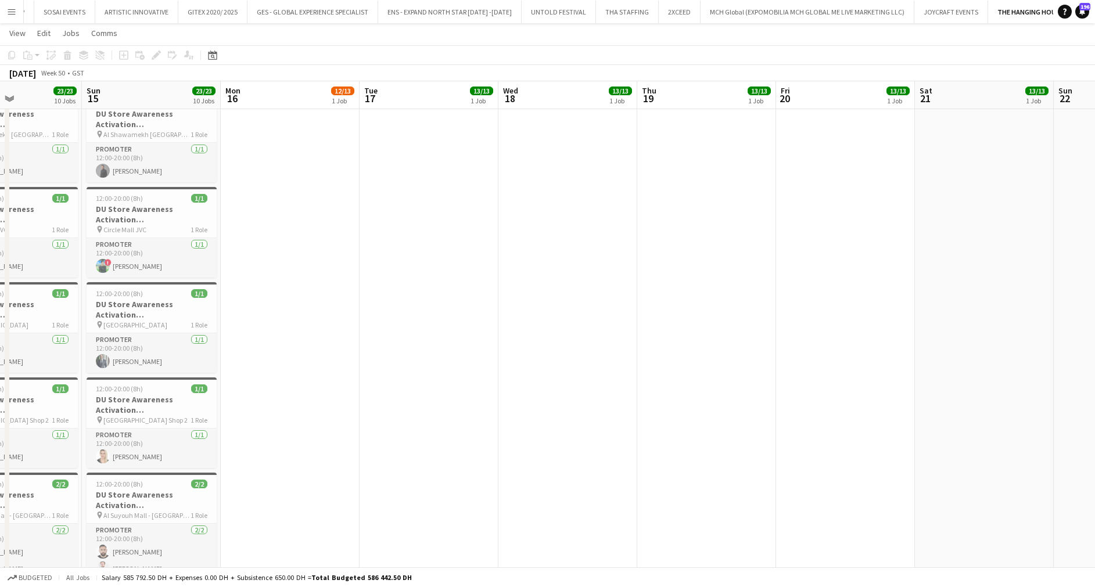
scroll to position [0, 351]
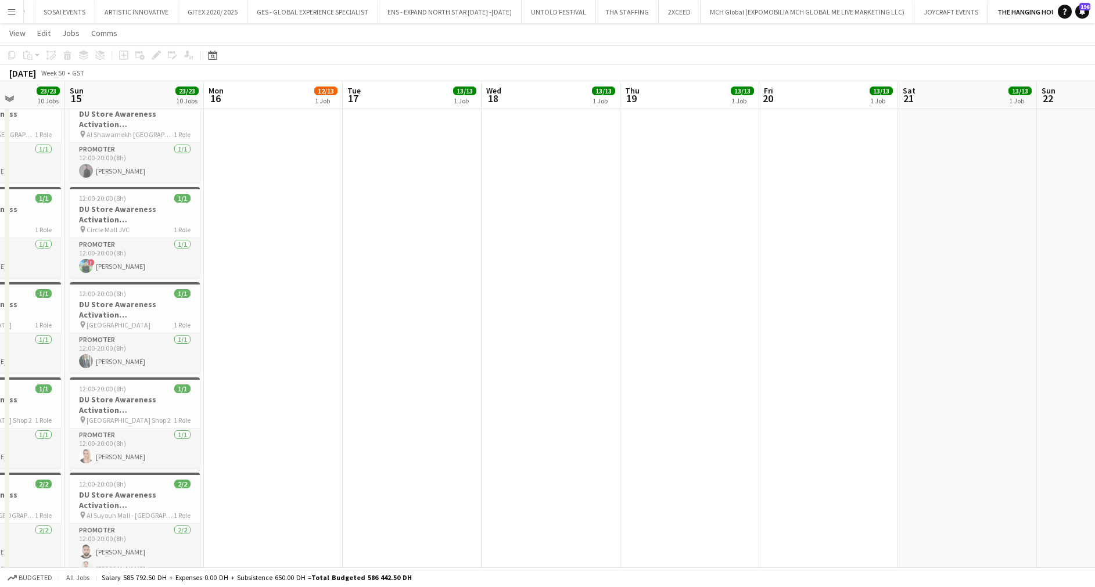
click at [1006, 347] on app-calendar-viewport "Thu 12 13/13 1 Job Fri 13 23/23 10 Jobs Sat 14 23/23 10 Jobs Sun 15 23/23 10 Jo…" at bounding box center [547, 268] width 1095 height 1316
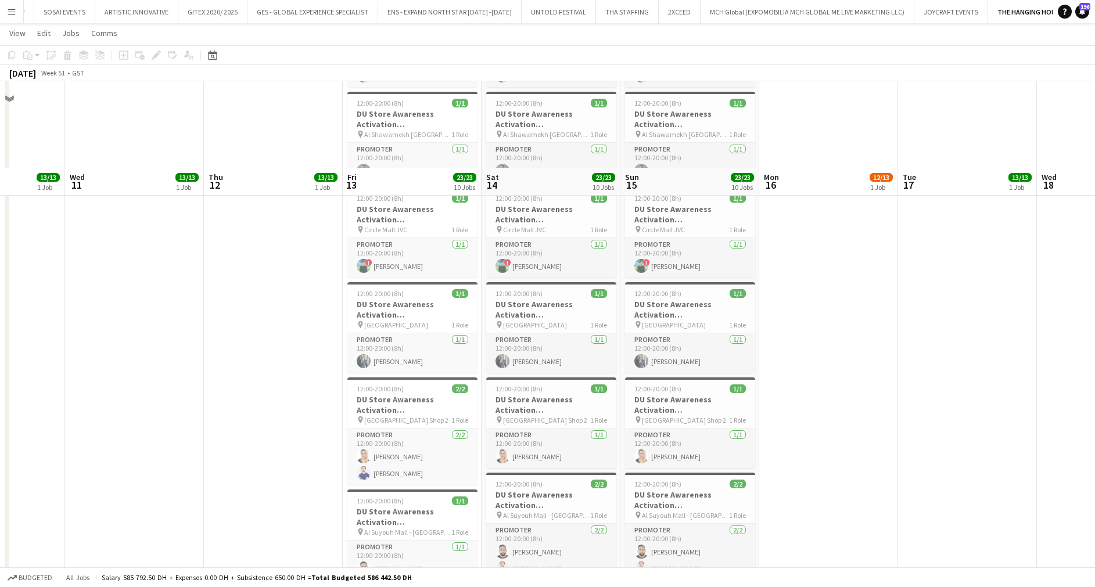
scroll to position [0, 278]
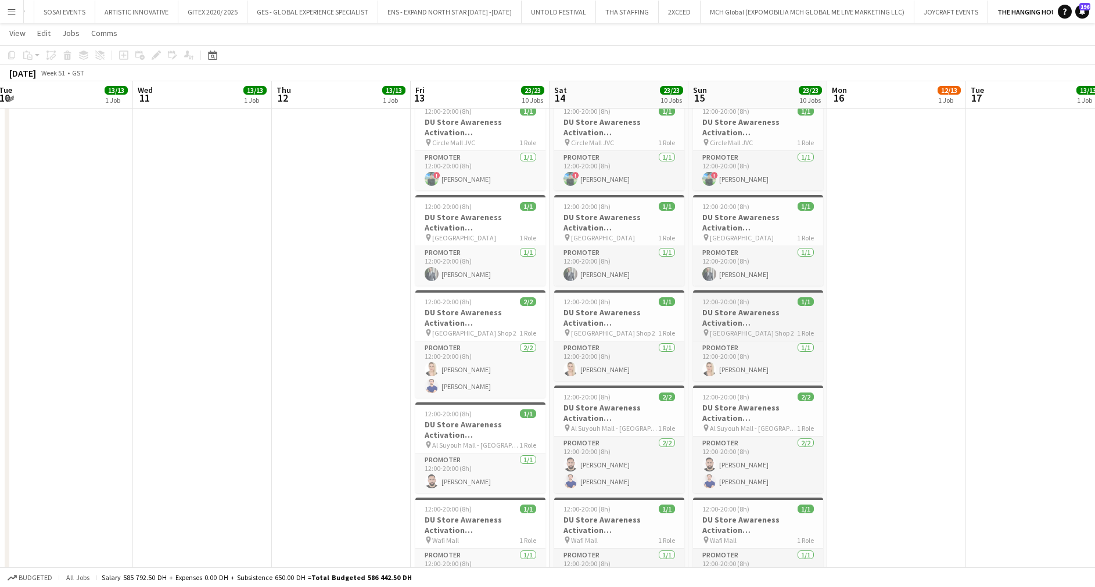
click at [1082, 325] on app-calendar-viewport "Sun 8 13/13 1 Job Mon 9 23/23 2 Jobs Tue 10 13/13 1 Job Wed 11 13/13 1 Job Thu …" at bounding box center [547, 180] width 1095 height 1316
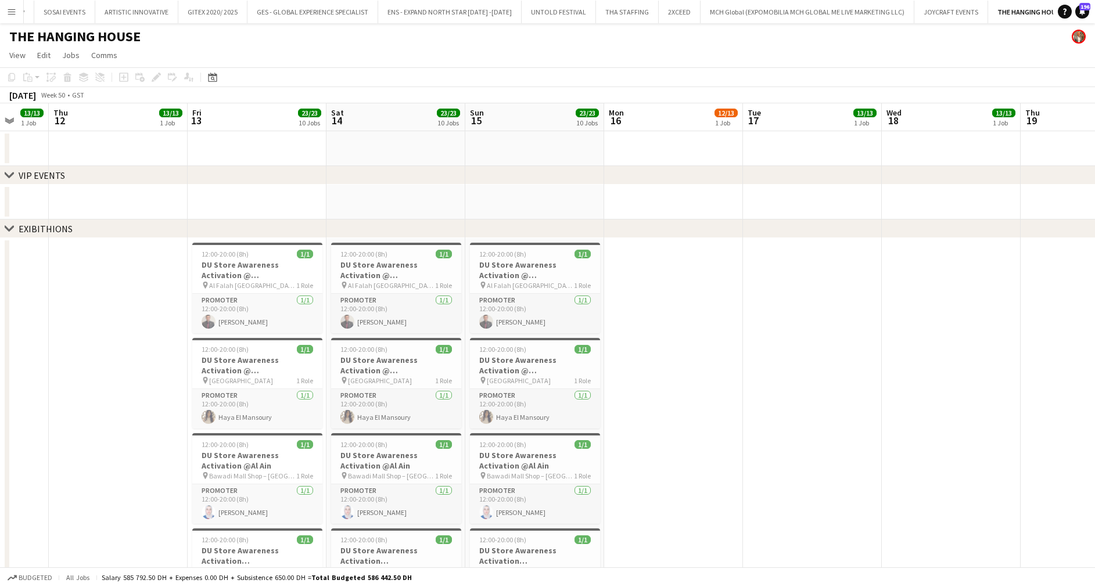
scroll to position [0, 382]
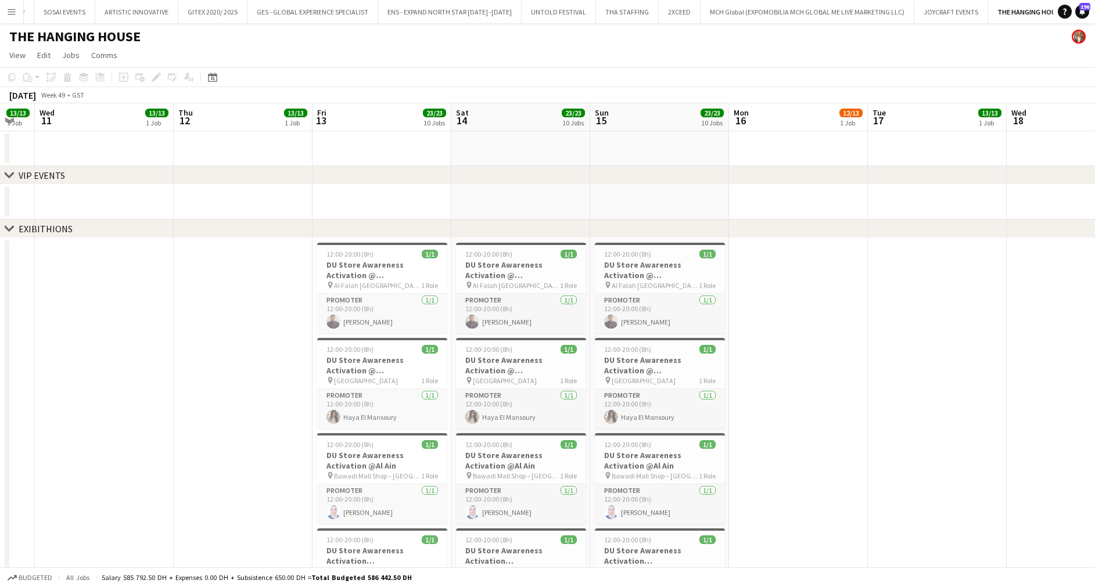
drag, startPoint x: 620, startPoint y: 295, endPoint x: 238, endPoint y: 312, distance: 382.1
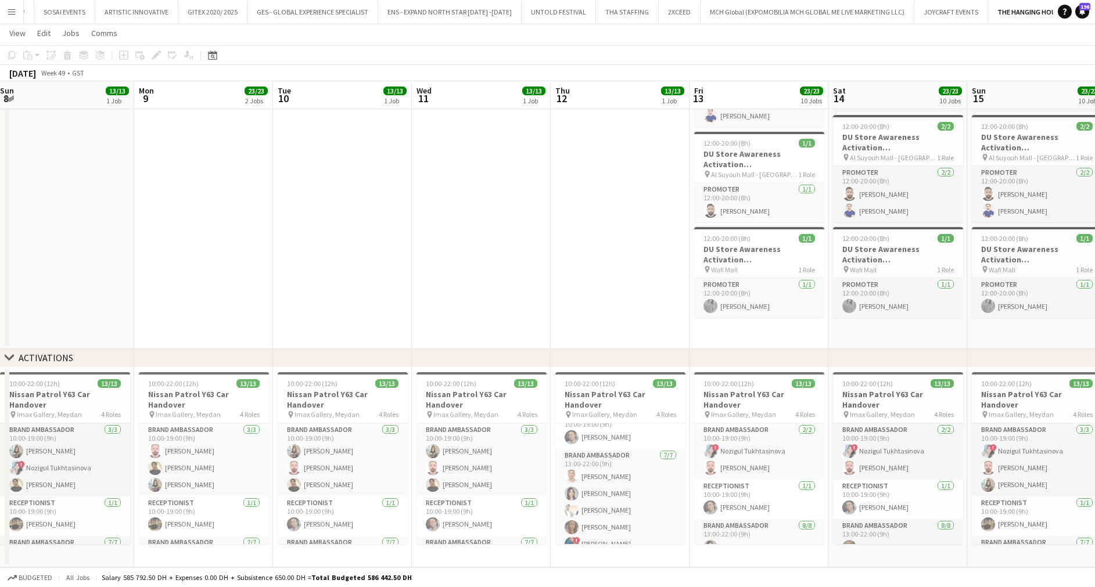
scroll to position [0, 277]
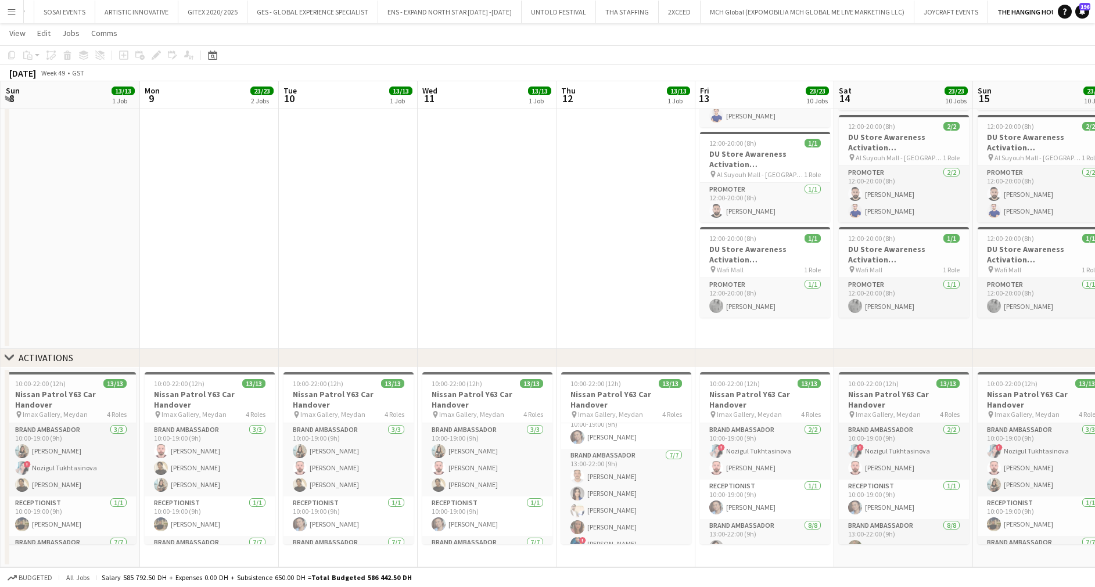
drag, startPoint x: 168, startPoint y: 463, endPoint x: 514, endPoint y: 468, distance: 345.1
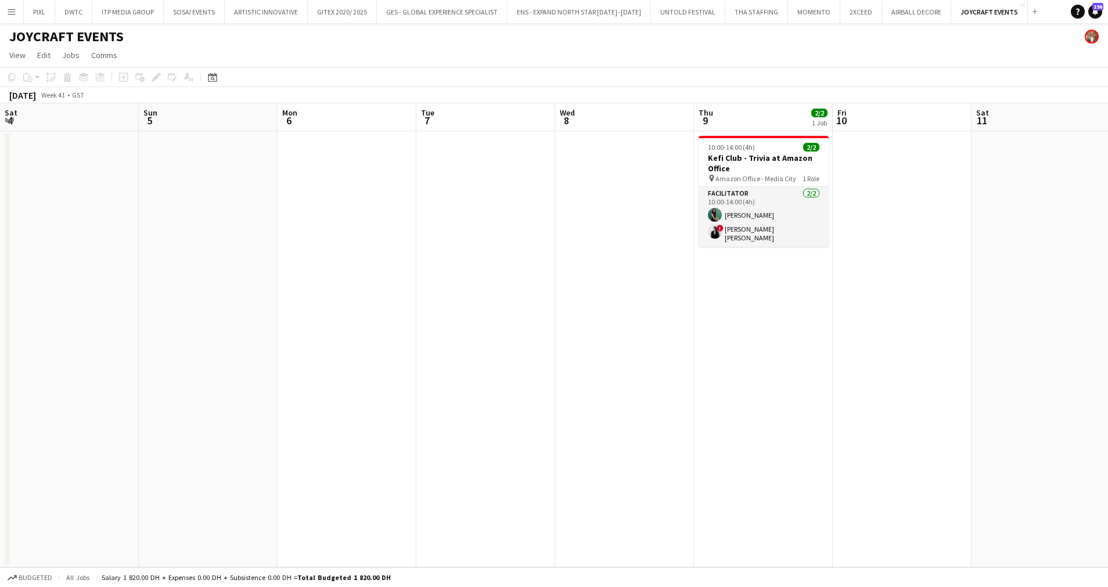
scroll to position [0, 451]
